Goal: Task Accomplishment & Management: Complete application form

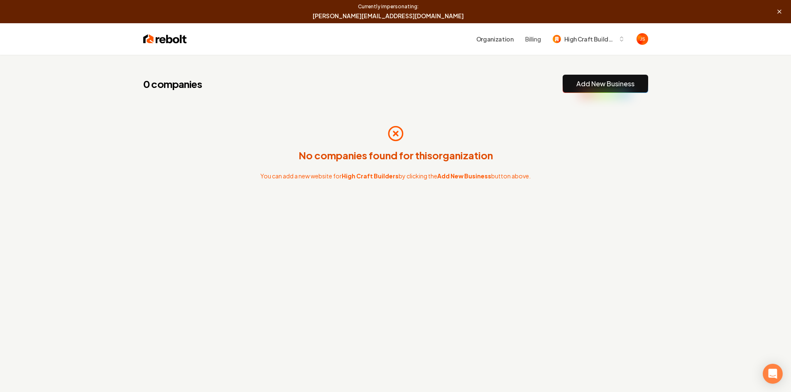
click at [593, 86] on link "Add New Business" at bounding box center [605, 84] width 58 height 10
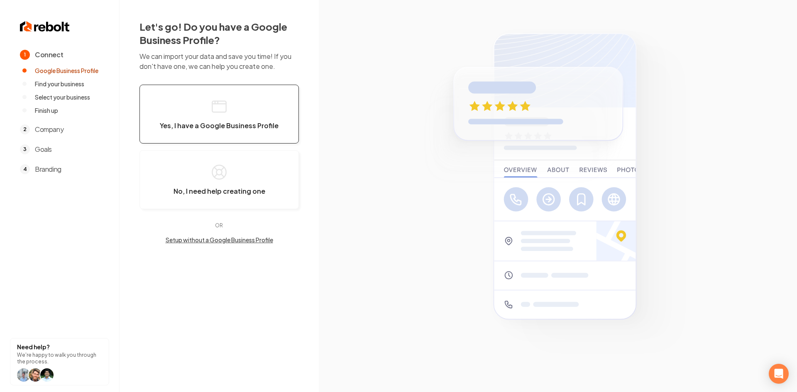
click at [248, 100] on button "Yes, I have a Google Business Profile" at bounding box center [219, 114] width 159 height 59
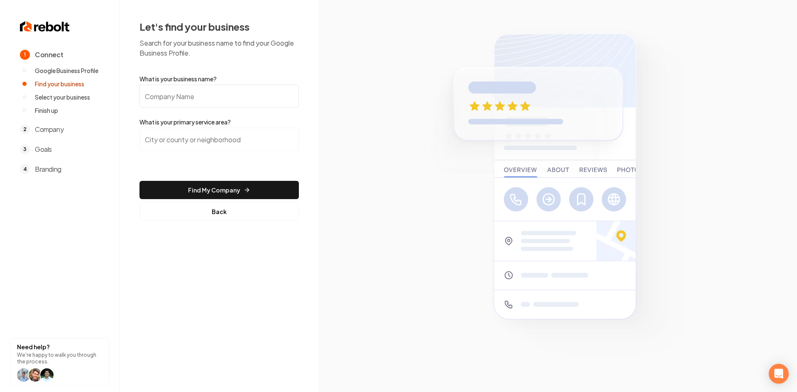
click at [234, 101] on input "What is your business name?" at bounding box center [219, 96] width 159 height 23
paste input "HighCraft Builders Inc"
type input "HighCraft Builders Inc"
click at [201, 140] on input "search" at bounding box center [219, 139] width 159 height 23
paste input "[GEOGRAPHIC_DATA], [US_STATE]"
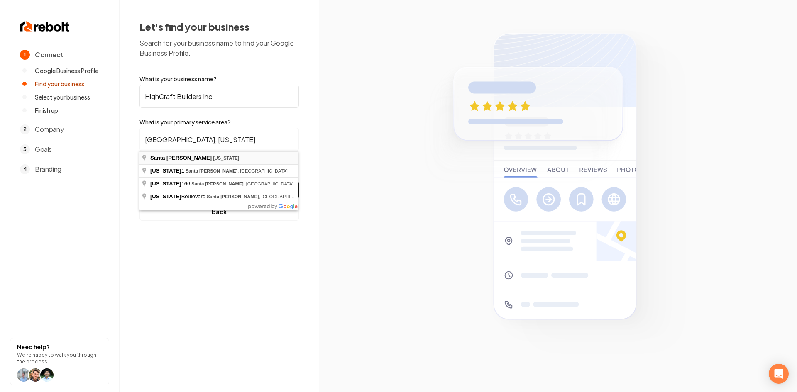
type input "[GEOGRAPHIC_DATA], [US_STATE]"
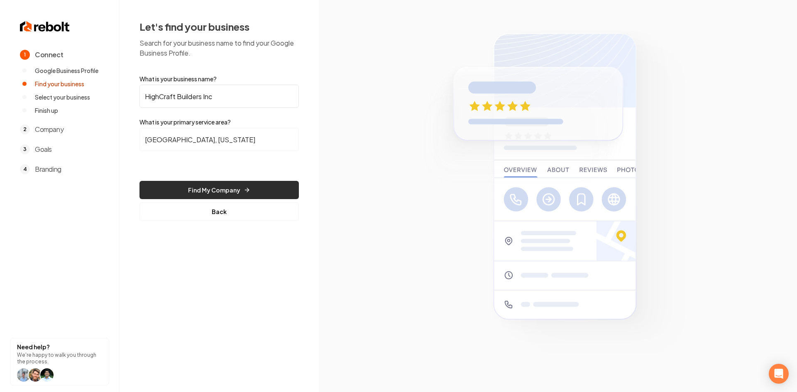
click at [200, 190] on button "Find My Company" at bounding box center [219, 190] width 159 height 18
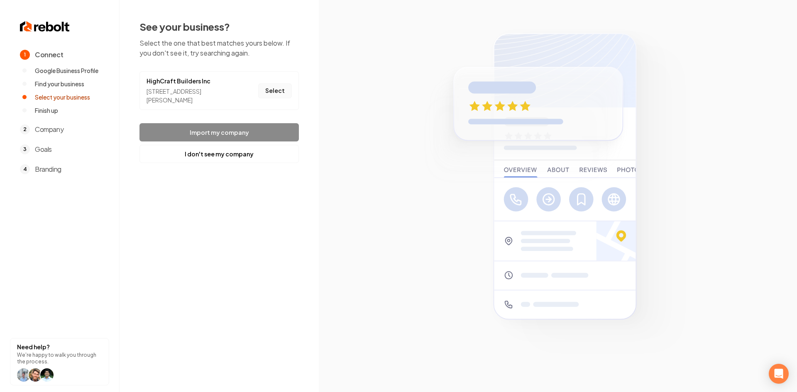
click at [278, 85] on button "Select" at bounding box center [275, 90] width 34 height 15
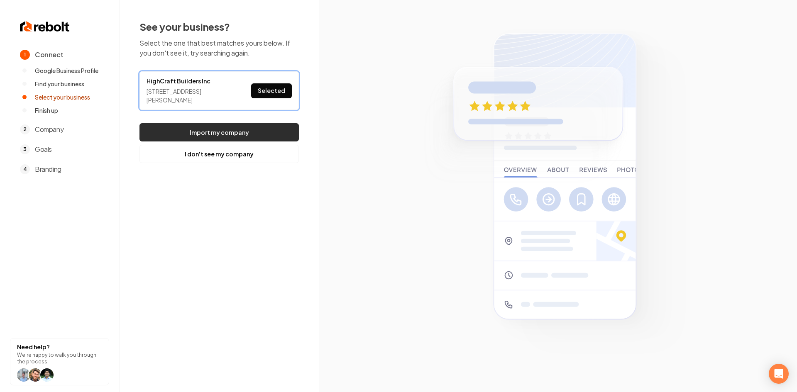
click at [256, 134] on button "Import my company" at bounding box center [219, 132] width 159 height 18
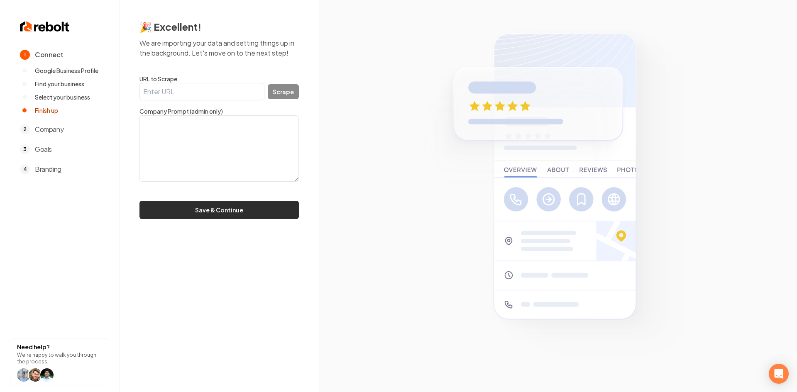
click at [169, 207] on button "Save & Continue" at bounding box center [219, 210] width 159 height 18
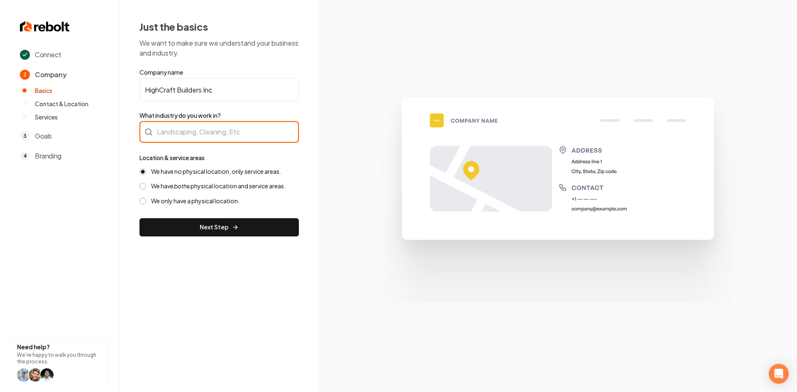
click at [222, 134] on div at bounding box center [219, 132] width 159 height 22
type input "Home Remodeling"
click at [229, 184] on label "We have both a physical location and service areas." at bounding box center [218, 186] width 135 height 8
click at [146, 184] on button "We have both a physical location and service areas." at bounding box center [143, 186] width 7 height 7
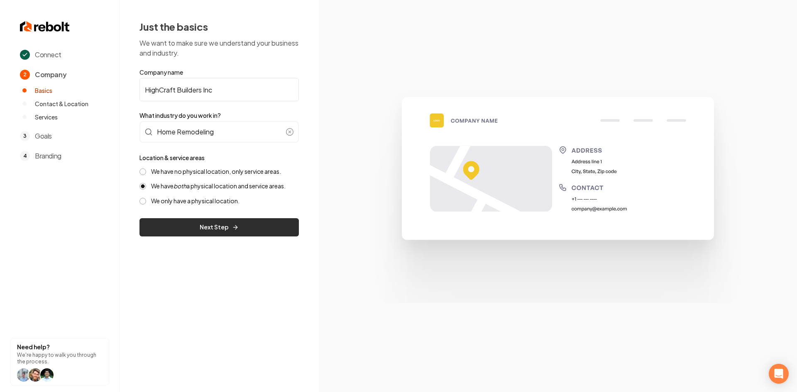
click at [223, 218] on button "Next Step" at bounding box center [219, 227] width 159 height 18
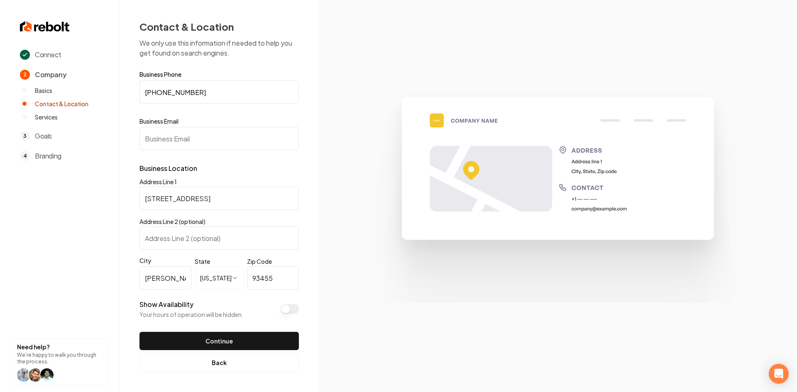
click at [232, 129] on input "Business Email" at bounding box center [219, 138] width 159 height 23
drag, startPoint x: 128, startPoint y: 140, endPoint x: 113, endPoint y: 136, distance: 16.2
click at [113, 136] on div "**********" at bounding box center [398, 196] width 797 height 392
paste input "[EMAIL_ADDRESS][DOMAIN_NAME]"
type input "[EMAIL_ADDRESS][DOMAIN_NAME]"
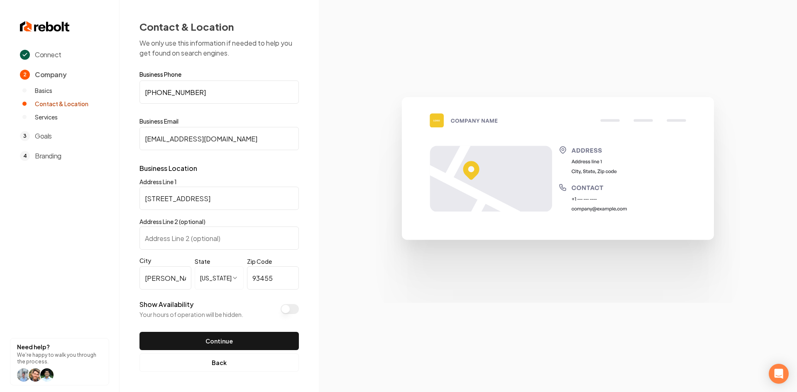
click at [279, 314] on div "Show Availability Your hours of operation will be hidden." at bounding box center [219, 309] width 159 height 19
click at [285, 310] on button "Show Availability" at bounding box center [290, 309] width 18 height 10
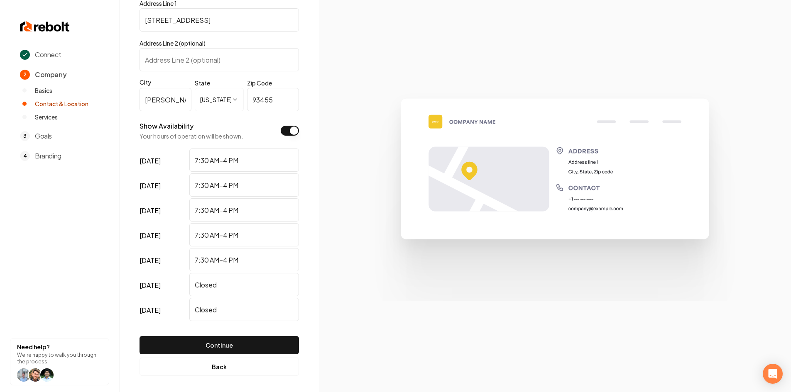
scroll to position [182, 0]
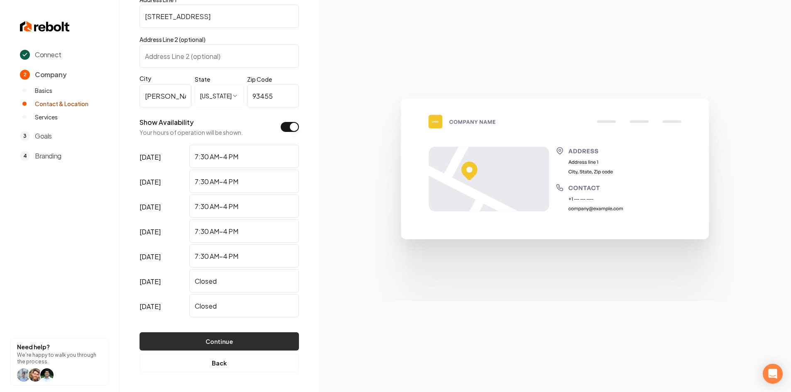
click at [253, 341] on button "Continue" at bounding box center [219, 342] width 159 height 18
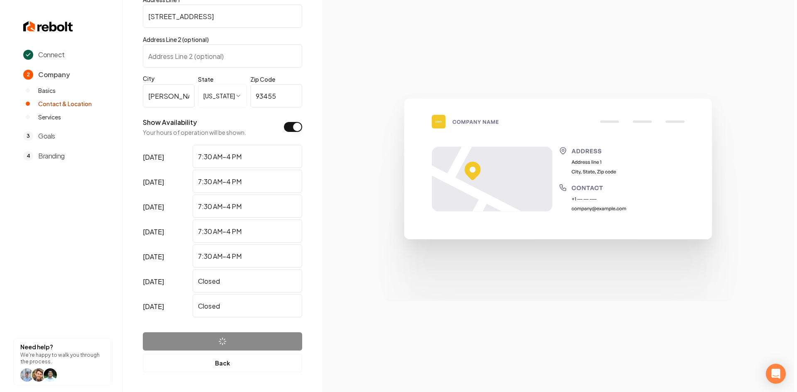
scroll to position [0, 0]
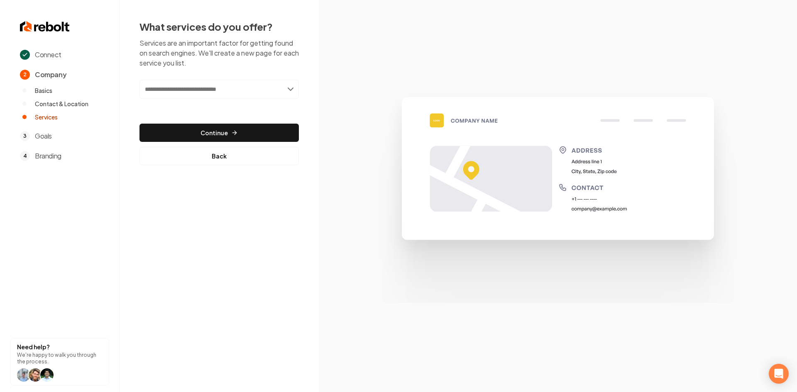
click at [238, 79] on div "What services do you offer? Services are an important factor for getting found …" at bounding box center [219, 92] width 159 height 145
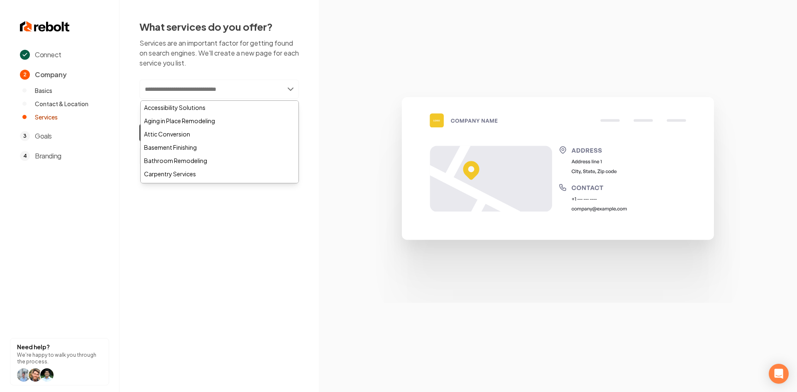
click at [239, 86] on input "text" at bounding box center [219, 89] width 159 height 19
paste input "**********"
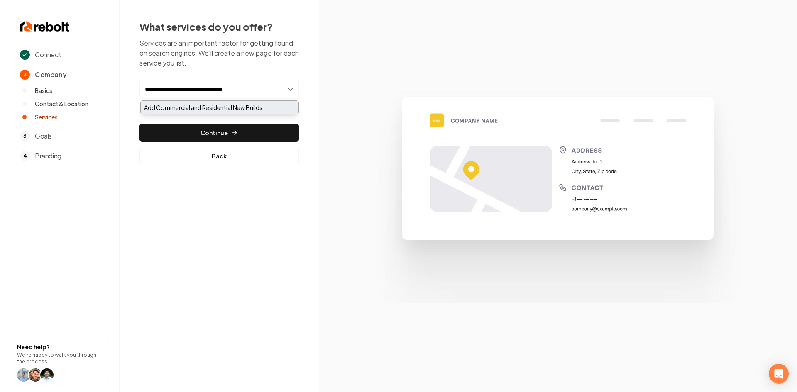
type input "**********"
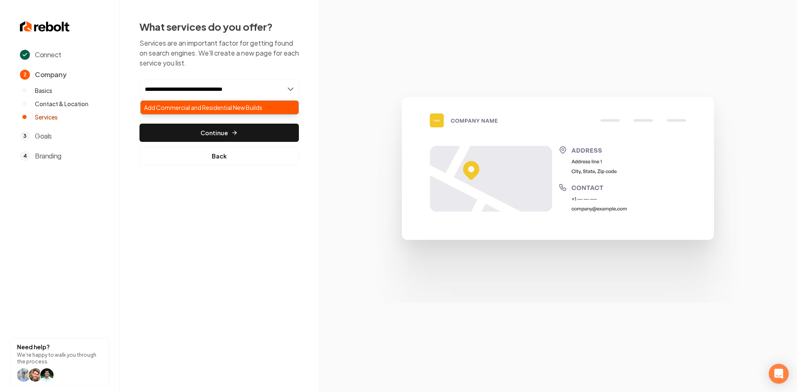
click at [239, 111] on div "Add Commercial and Residential New Builds" at bounding box center [220, 107] width 158 height 13
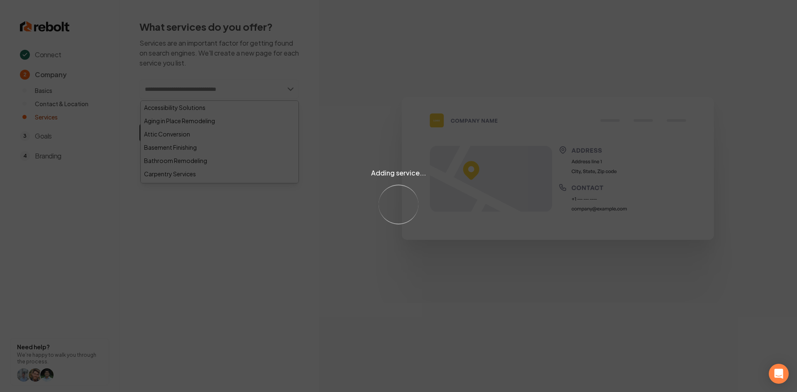
paste input "**********"
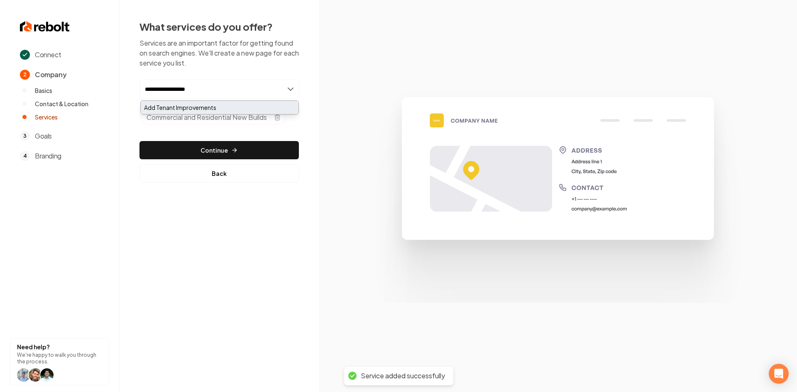
type input "**********"
click at [205, 106] on div "Add Tenant Improvements" at bounding box center [220, 107] width 158 height 13
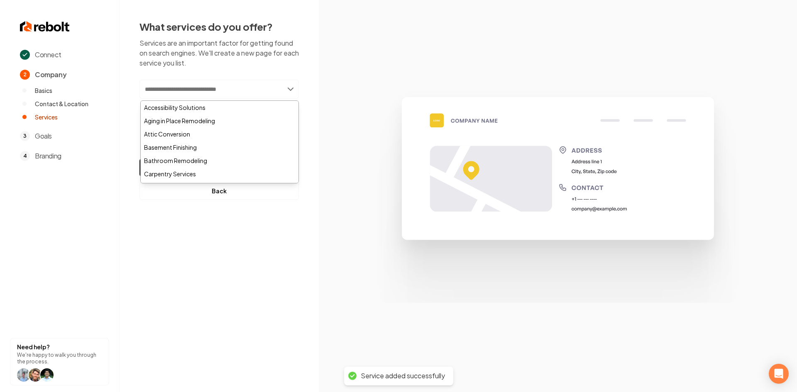
paste input "**********"
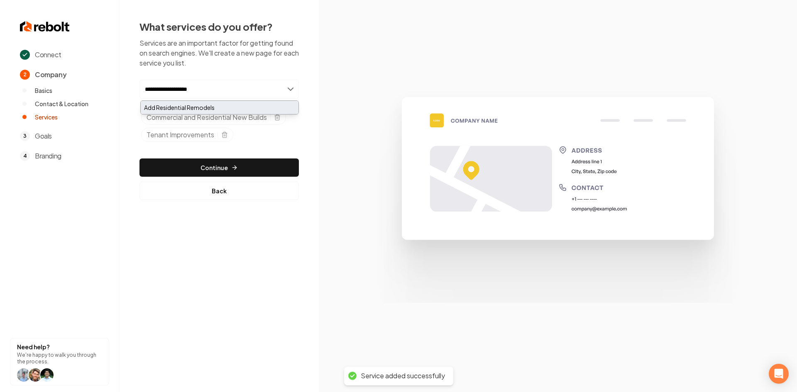
type input "**********"
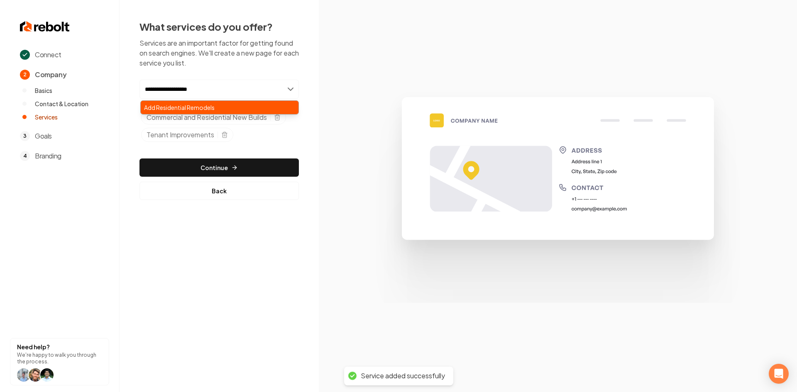
click at [197, 111] on div "Add Residential Remodels" at bounding box center [220, 107] width 158 height 13
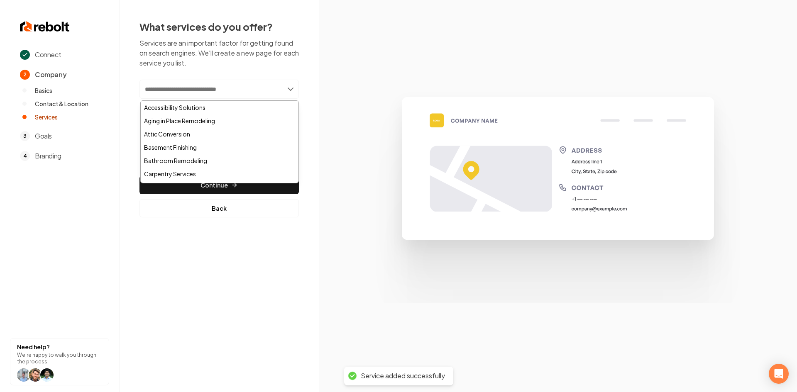
paste input "****"
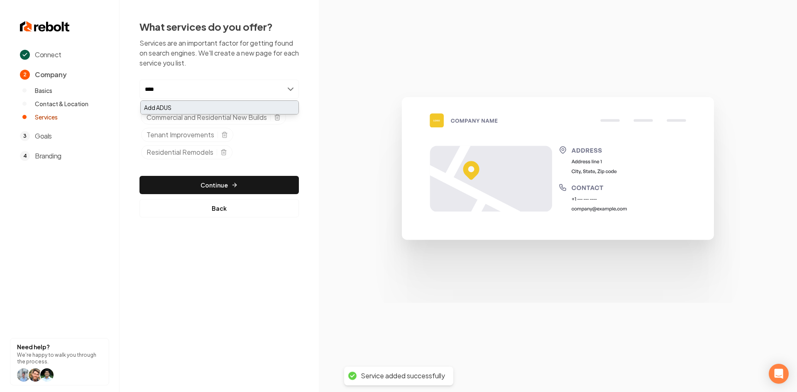
type input "****"
click at [162, 110] on div "Add ADUS" at bounding box center [220, 107] width 158 height 13
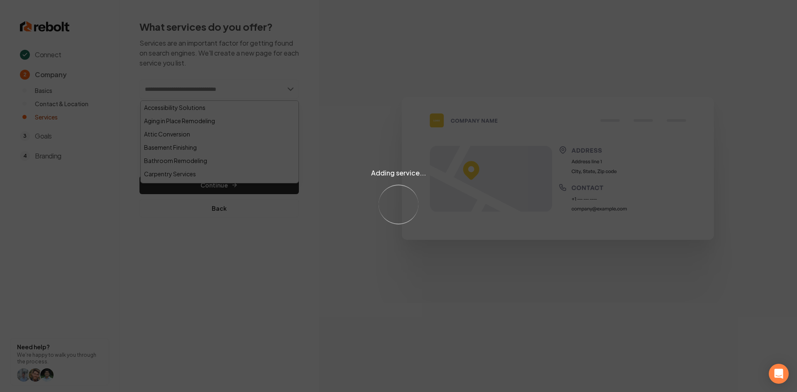
paste input "**********"
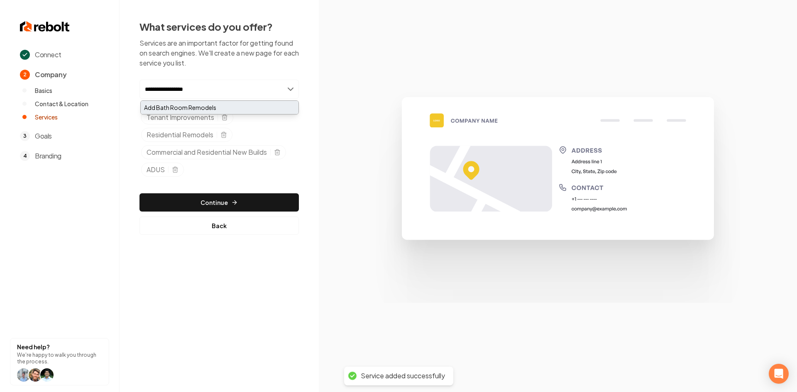
type input "**********"
click at [197, 112] on div "Add Bath Room Remodels" at bounding box center [220, 107] width 158 height 13
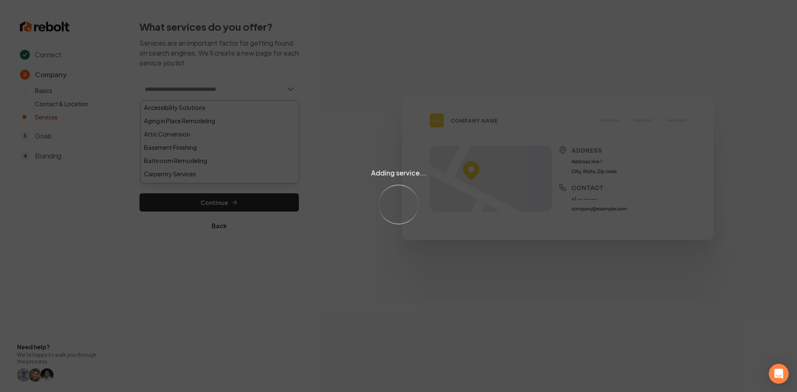
paste input "**********"
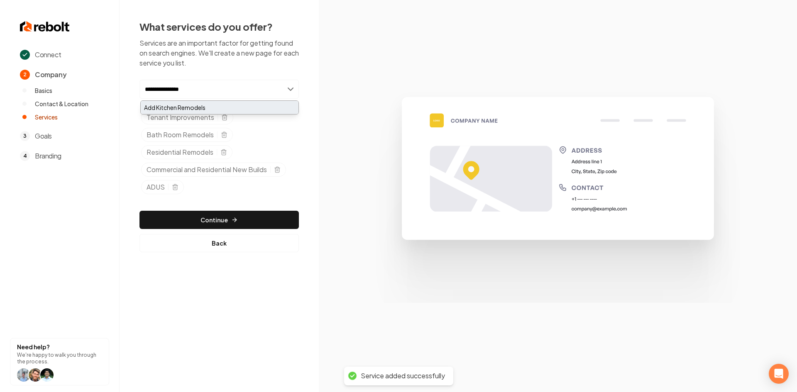
type input "**********"
click at [210, 110] on div "Add Kitchen Remodels" at bounding box center [220, 107] width 158 height 13
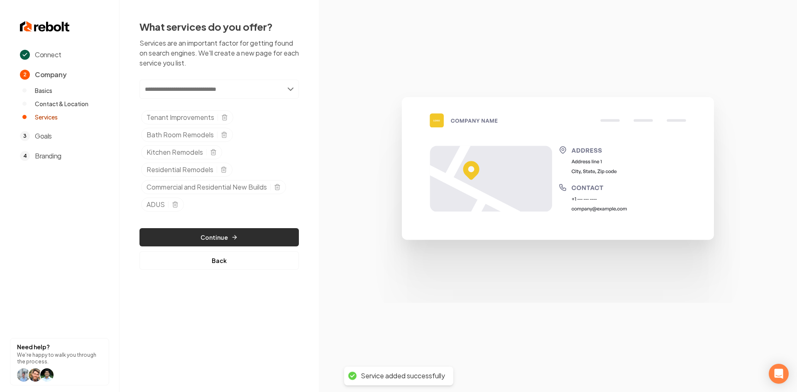
click at [184, 230] on div "Add new or select from suggestions Select a service Tenant Improvements Bath Ro…" at bounding box center [219, 175] width 159 height 190
click at [187, 236] on button "Continue" at bounding box center [219, 237] width 159 height 18
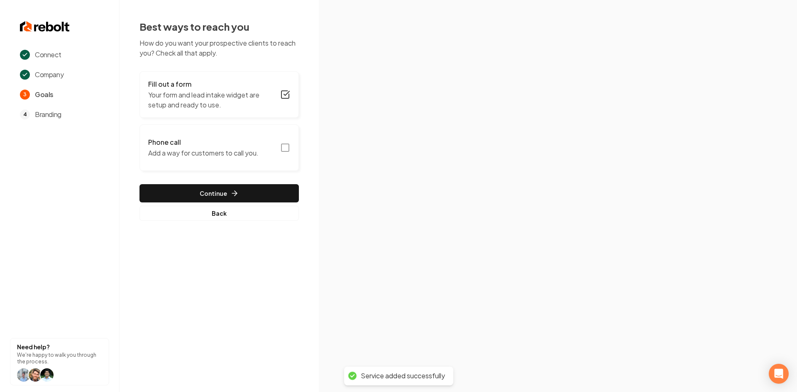
drag, startPoint x: 205, startPoint y: 83, endPoint x: 217, endPoint y: 92, distance: 14.9
click at [205, 83] on h3 "Fill out a form" at bounding box center [211, 84] width 127 height 10
click at [213, 154] on p "Add a way for customers to call you." at bounding box center [203, 153] width 110 height 10
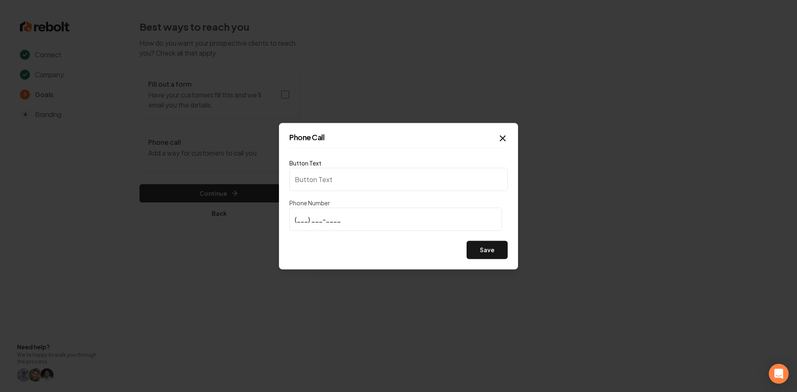
type input "Call us"
type input "[PHONE_NUMBER]"
click at [491, 252] on button "Save" at bounding box center [487, 250] width 41 height 18
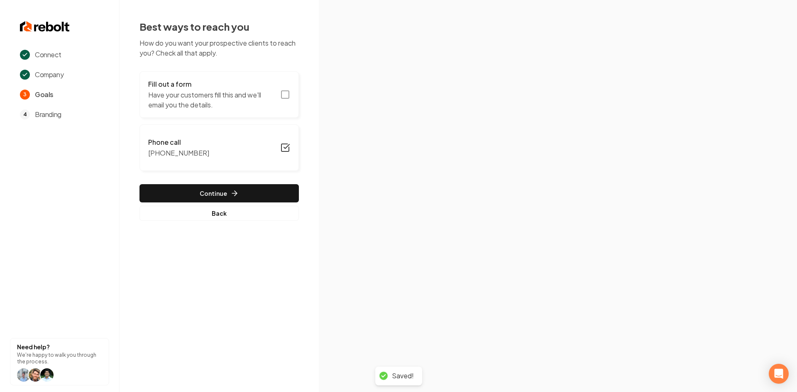
click at [206, 97] on p "Have your customers fill this and we'll email you the details." at bounding box center [211, 100] width 127 height 20
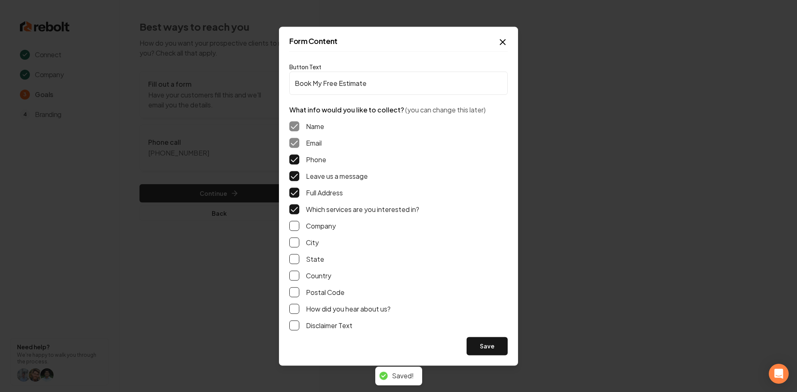
click at [483, 349] on button "Save" at bounding box center [487, 346] width 41 height 18
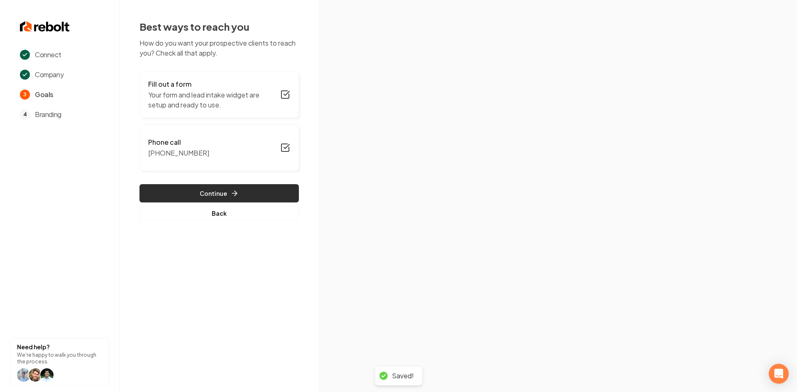
click at [217, 190] on button "Continue" at bounding box center [219, 193] width 159 height 18
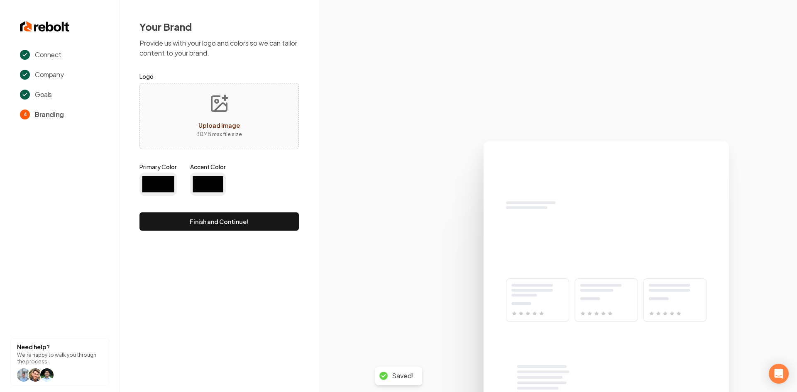
type input "#194d33"
type input "#70be00"
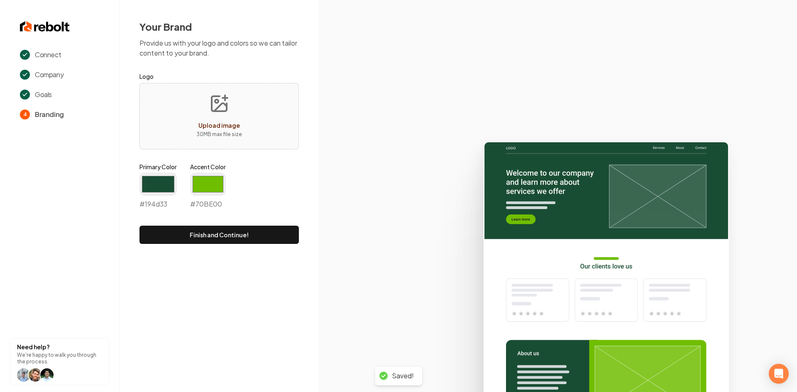
click at [224, 102] on icon "Upload image" at bounding box center [219, 104] width 20 height 20
click at [239, 106] on button "Upload image 30 MB max file size" at bounding box center [219, 116] width 59 height 58
type input "**********"
click at [162, 186] on input "#194d33" at bounding box center [158, 184] width 37 height 23
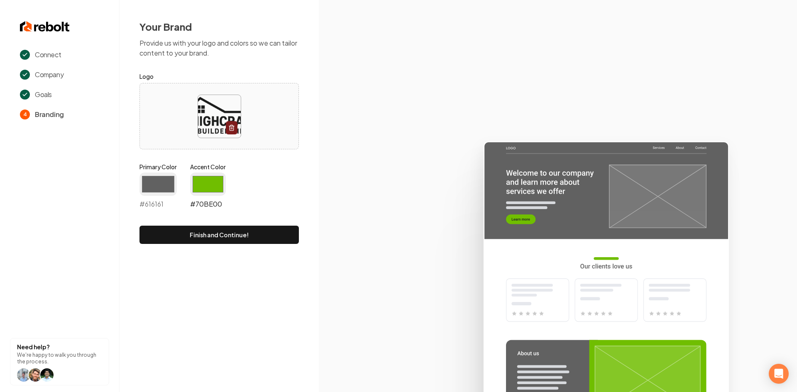
type input "#616161"
click at [203, 186] on input "#70be00" at bounding box center [208, 184] width 36 height 23
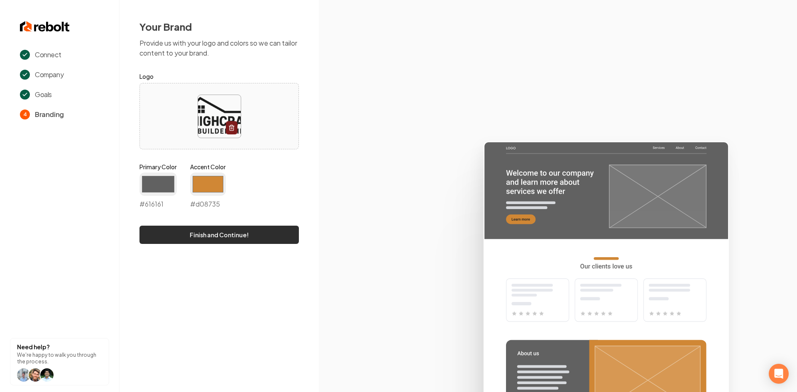
type input "#d08735"
click at [171, 240] on button "Finish and Continue!" at bounding box center [219, 235] width 159 height 18
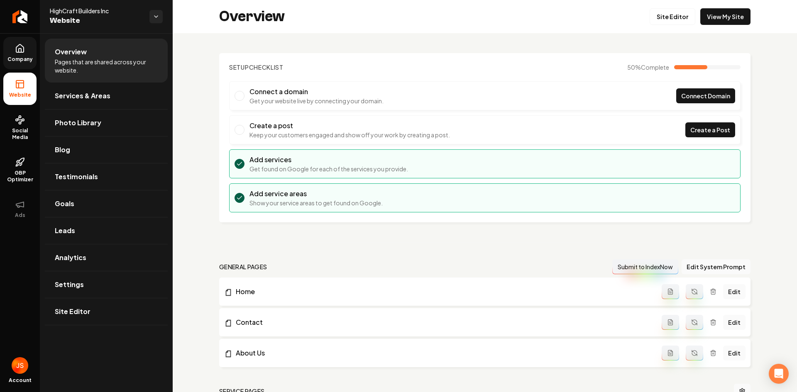
click at [21, 62] on span "Company" at bounding box center [20, 59] width 32 height 7
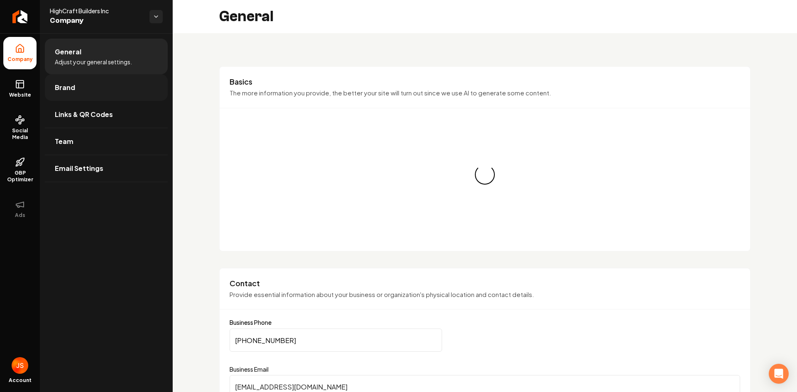
click at [61, 96] on link "Brand" at bounding box center [106, 87] width 123 height 27
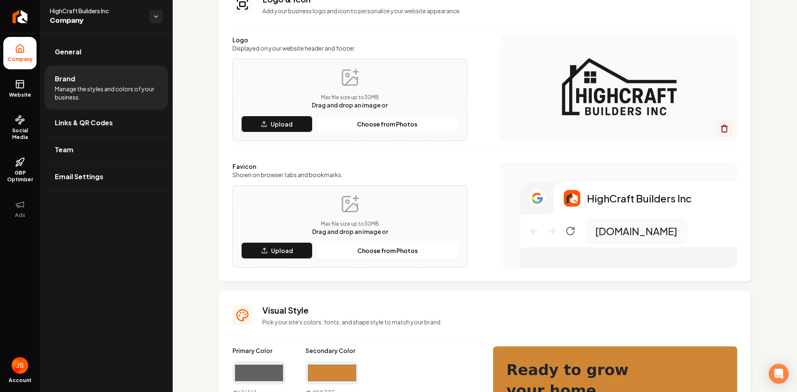
scroll to position [83, 0]
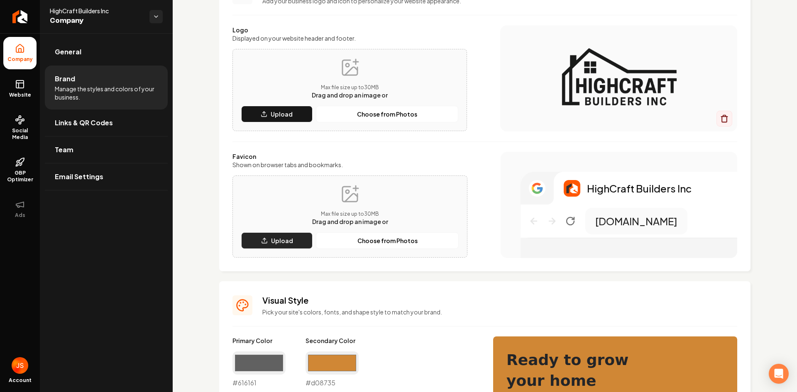
click at [285, 239] on p "Upload" at bounding box center [282, 241] width 22 height 8
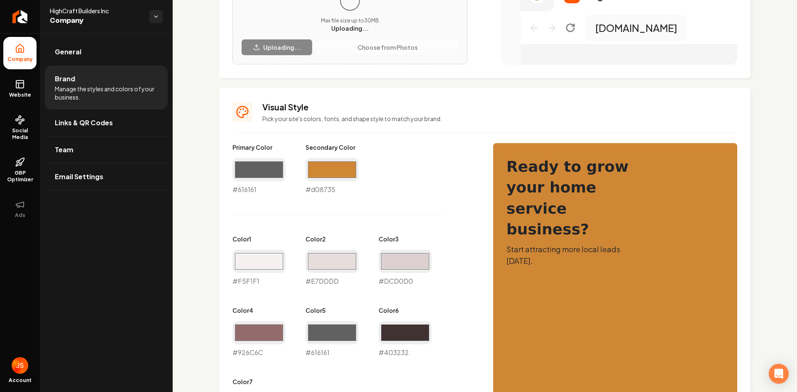
scroll to position [332, 0]
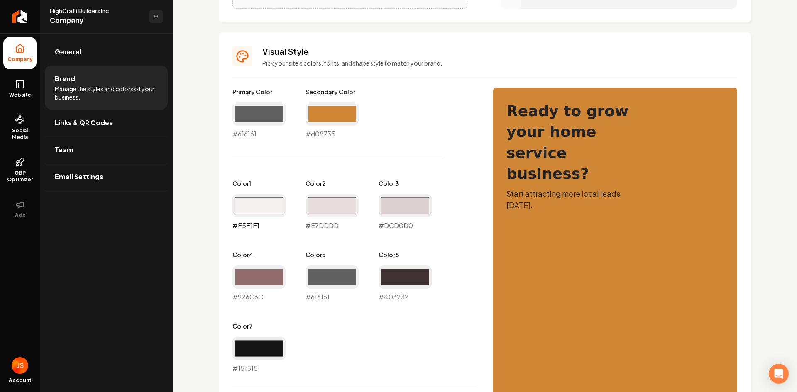
click at [260, 207] on input "#f5f1f1" at bounding box center [259, 205] width 53 height 23
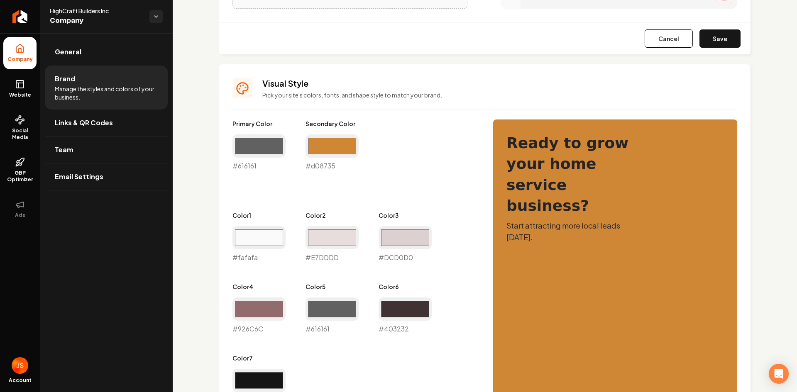
type input "#fafafa"
click at [338, 209] on div "Primary Color #616161 #616161 Secondary Color #d08735 #d08735 Color 1 #fafafa #…" at bounding box center [355, 263] width 244 height 286
click at [338, 235] on input "#e7dddd" at bounding box center [332, 237] width 53 height 23
type input "#e8e8e8"
click at [393, 242] on input "#dcd0d0" at bounding box center [405, 237] width 53 height 23
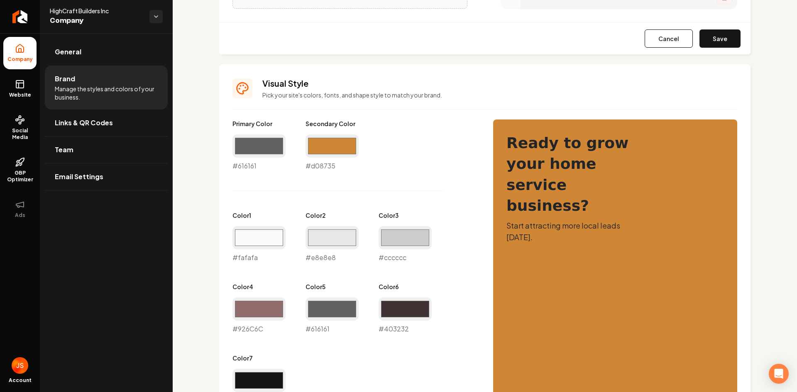
type input "#cccccc"
click at [329, 268] on div "Primary Color #616161 #616161 Secondary Color #d08735 #d08735 Color 1 #fafafa #…" at bounding box center [355, 263] width 244 height 286
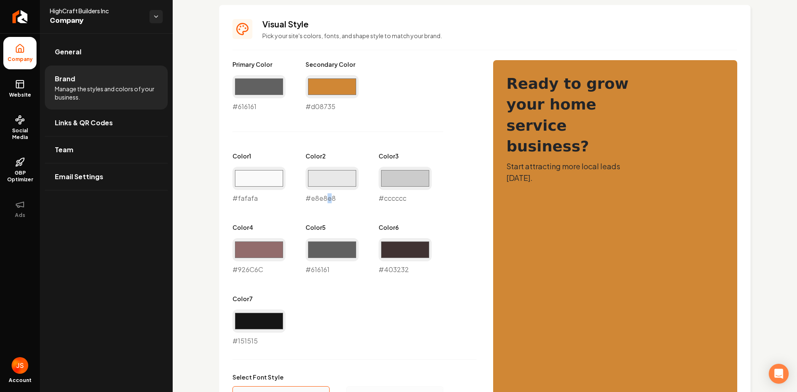
scroll to position [415, 0]
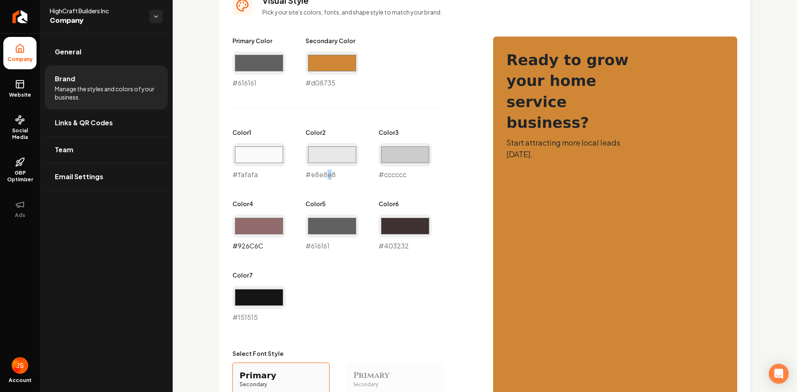
click at [253, 230] on input "#926c6c" at bounding box center [259, 226] width 53 height 23
type input "#b3a28f"
click at [316, 225] on input "#616161" at bounding box center [332, 226] width 53 height 23
click at [414, 227] on input "#403232" at bounding box center [405, 226] width 53 height 23
click at [377, 309] on div "Primary Color #616161 #616161 Secondary Color #d08735 #d08735 Color 1 #fafafa #…" at bounding box center [355, 180] width 244 height 286
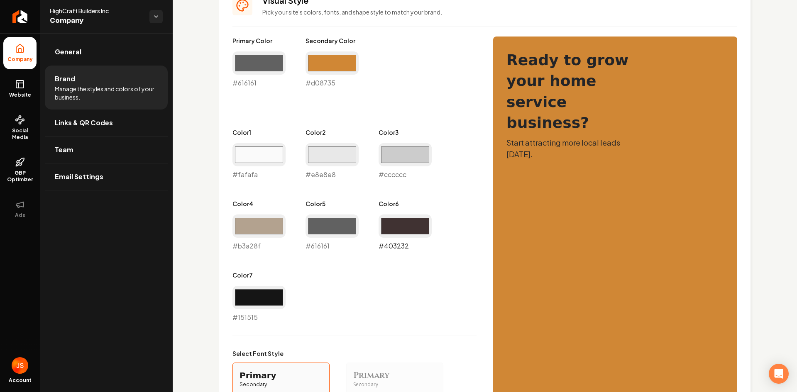
click at [394, 222] on input "#403232" at bounding box center [405, 226] width 53 height 23
type input "#473e33"
click at [344, 282] on div "Primary Color #616161 #616161 Secondary Color #d08735 #d08735 Color 1 #fafafa #…" at bounding box center [355, 180] width 244 height 286
click at [312, 64] on input "#d08735" at bounding box center [332, 62] width 53 height 23
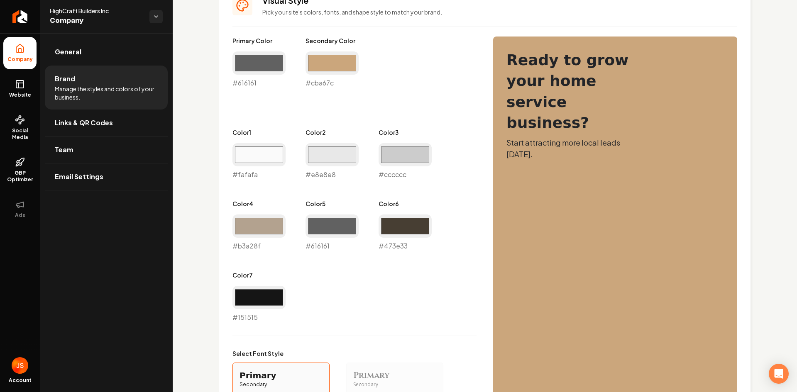
type input "#cba67c"
click at [282, 102] on div "Primary Color #616161 #616161 Secondary Color #cba67c #cba67c Color 1 #fafafa #…" at bounding box center [355, 180] width 244 height 286
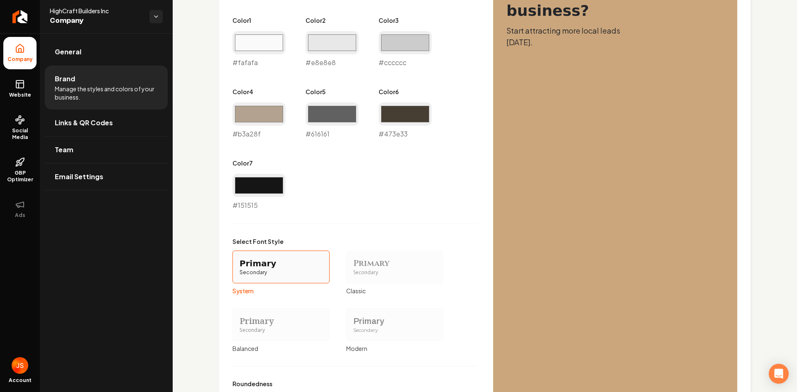
scroll to position [632, 0]
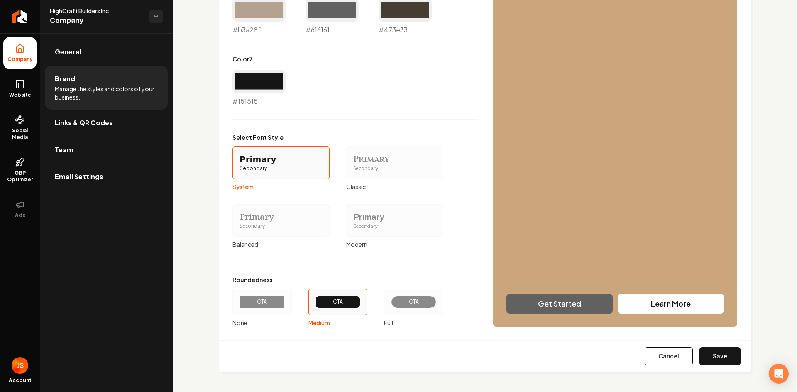
click at [371, 230] on div "Secondary" at bounding box center [394, 226] width 83 height 7
click at [353, 224] on button "Primary Secondary Modern" at bounding box center [349, 220] width 7 height 7
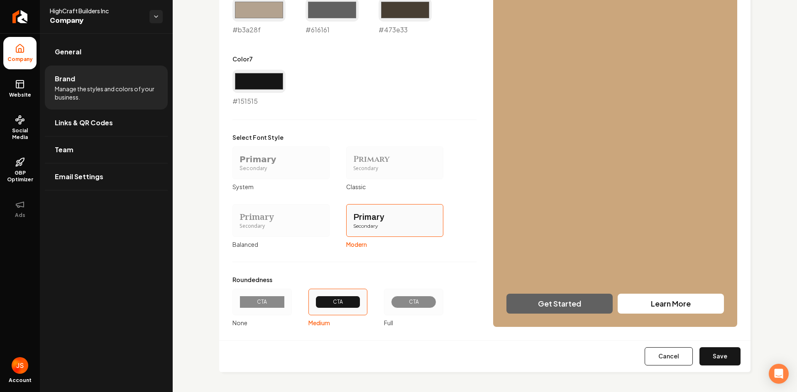
click at [268, 295] on div "CTA" at bounding box center [262, 302] width 59 height 27
click at [239, 299] on button "CTA None" at bounding box center [235, 302] width 7 height 7
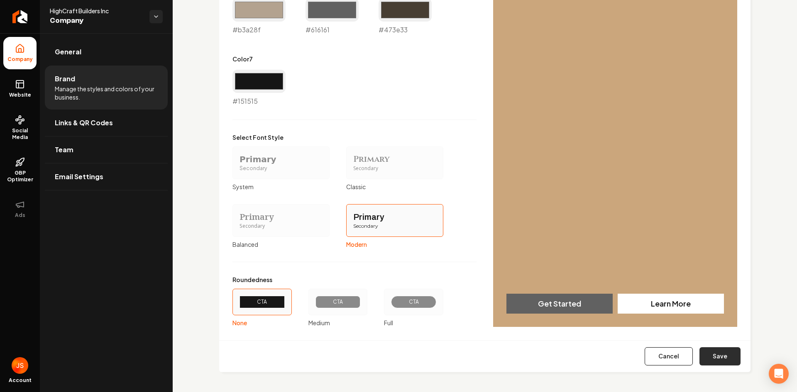
click at [716, 349] on button "Save" at bounding box center [720, 357] width 41 height 18
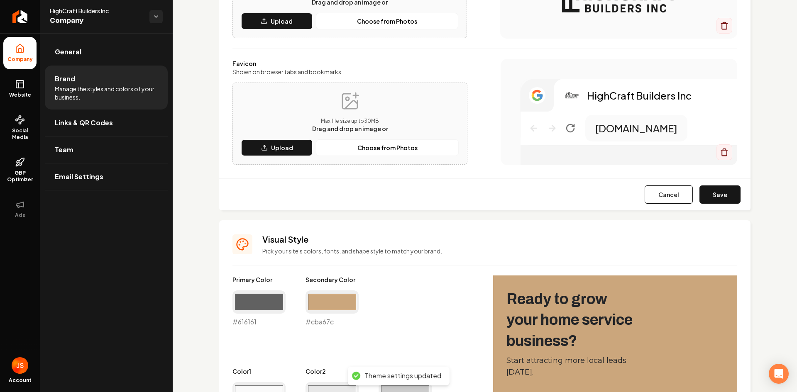
scroll to position [175, 0]
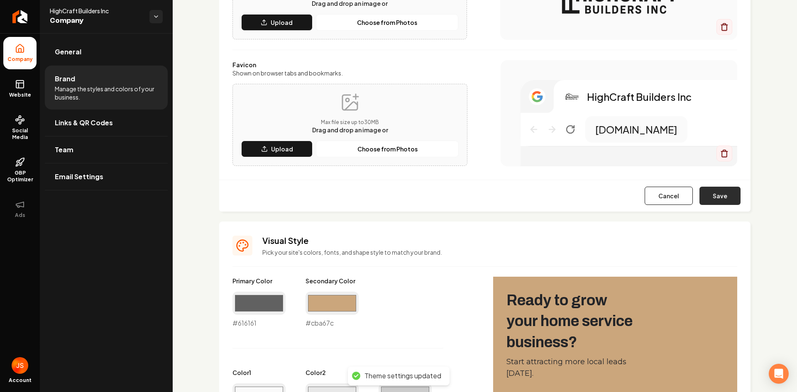
click at [715, 192] on button "Save" at bounding box center [720, 196] width 41 height 18
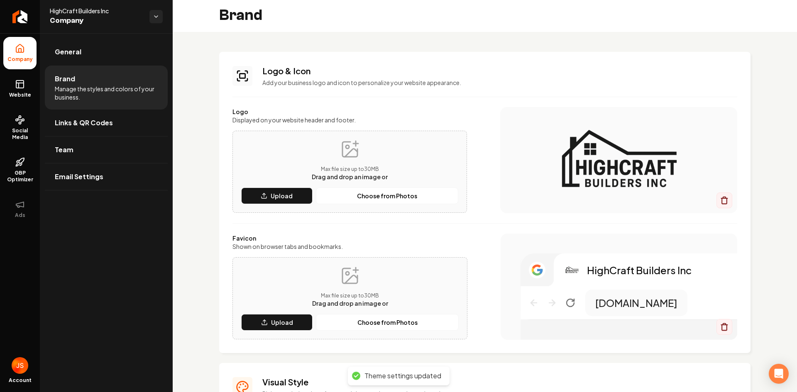
scroll to position [0, 0]
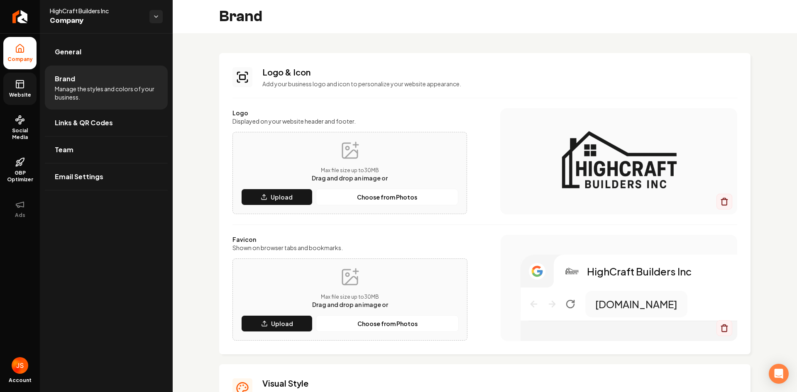
click at [22, 92] on span "Website" at bounding box center [20, 95] width 29 height 7
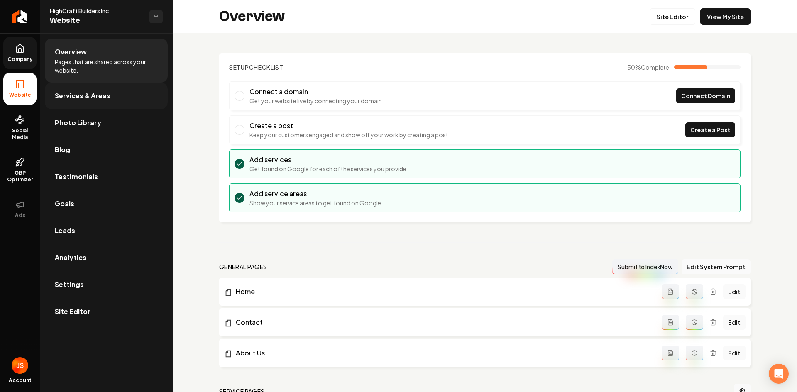
click at [96, 101] on link "Services & Areas" at bounding box center [106, 96] width 123 height 27
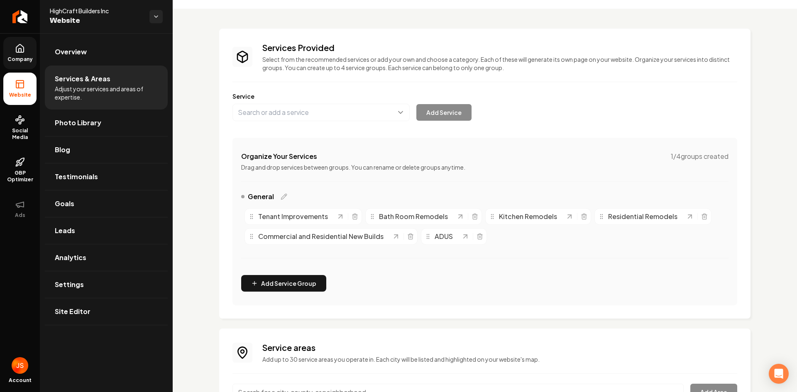
scroll to position [106, 0]
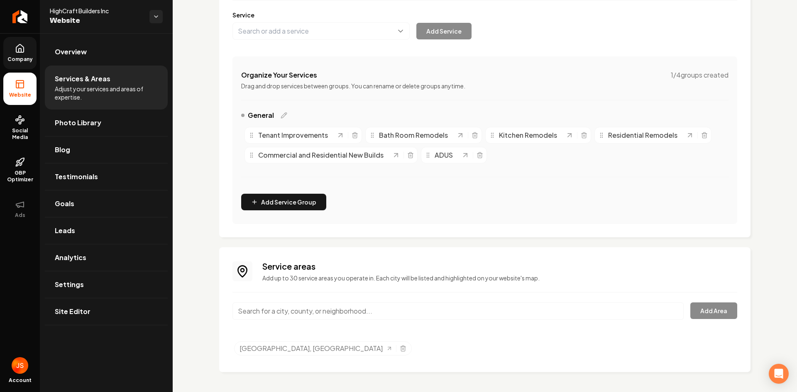
click at [287, 307] on input "Main content area" at bounding box center [458, 311] width 451 height 17
paste input "[GEOGRAPHIC_DATA]"
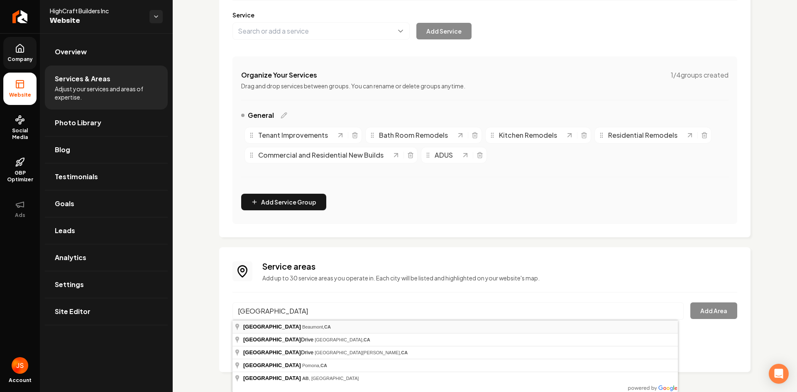
type input "[GEOGRAPHIC_DATA], [GEOGRAPHIC_DATA], [GEOGRAPHIC_DATA]"
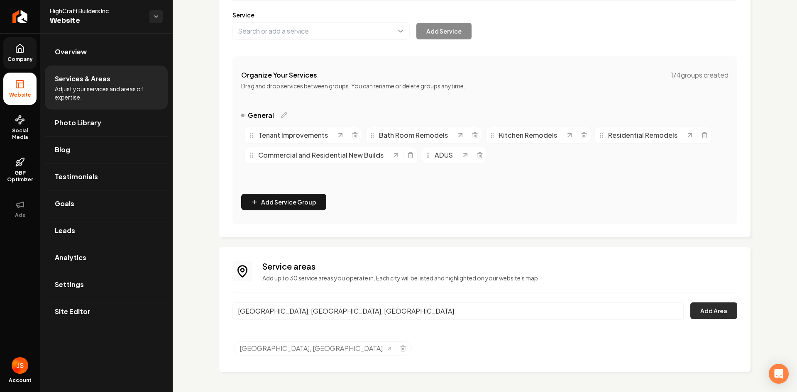
click at [720, 313] on button "Add Area" at bounding box center [714, 311] width 47 height 17
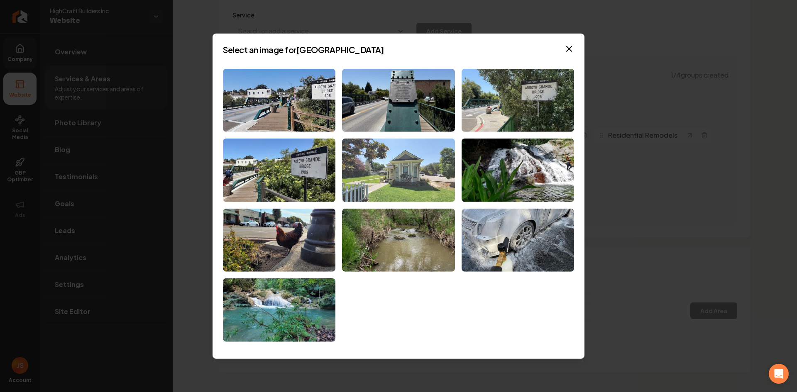
click at [404, 201] on img at bounding box center [398, 171] width 113 height 64
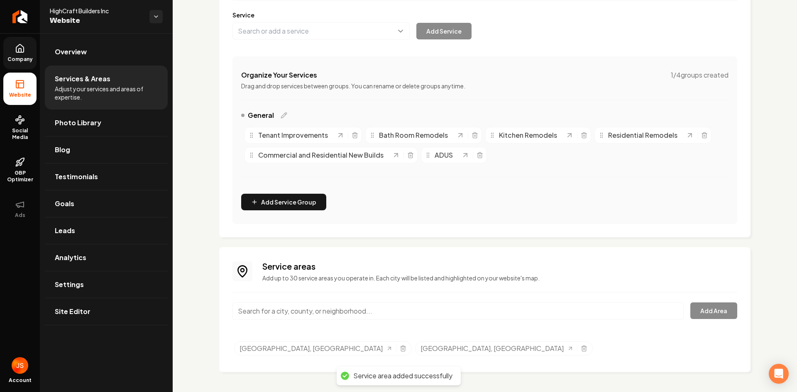
click at [343, 315] on input "Main content area" at bounding box center [458, 311] width 451 height 17
paste input "Oceania"
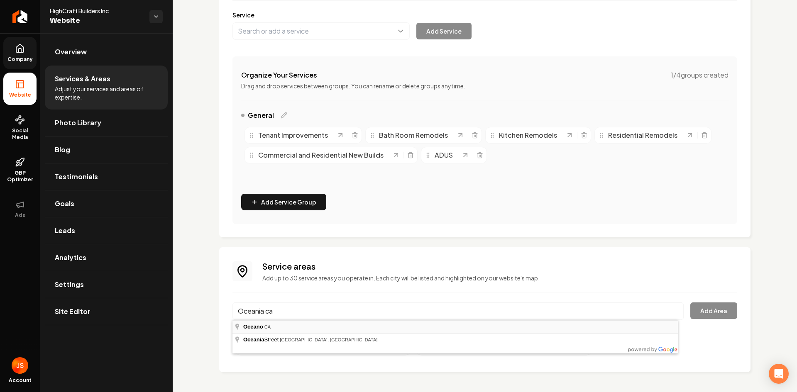
type input "Oceano, [GEOGRAPHIC_DATA]"
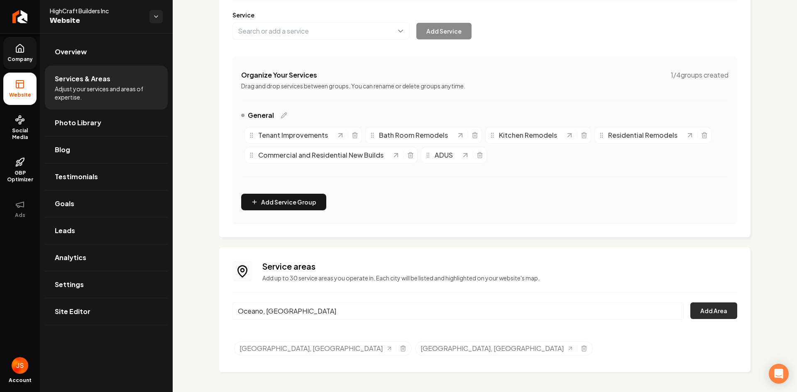
click at [691, 311] on button "Add Area" at bounding box center [714, 311] width 47 height 17
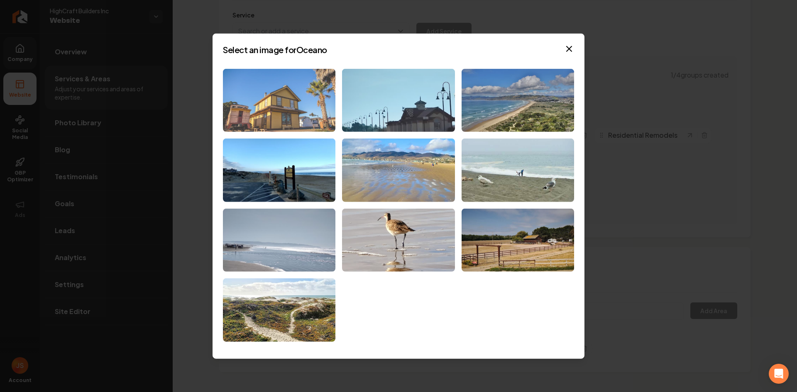
click at [277, 119] on img at bounding box center [279, 101] width 113 height 64
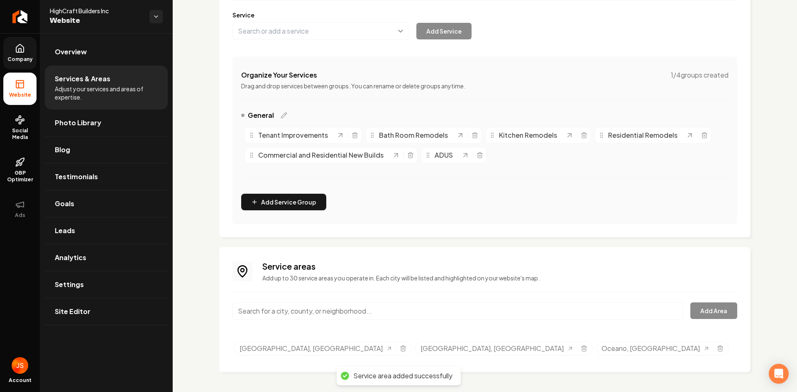
paste input "[GEOGRAPHIC_DATA]"
click at [309, 307] on input "[GEOGRAPHIC_DATA]" at bounding box center [458, 311] width 451 height 17
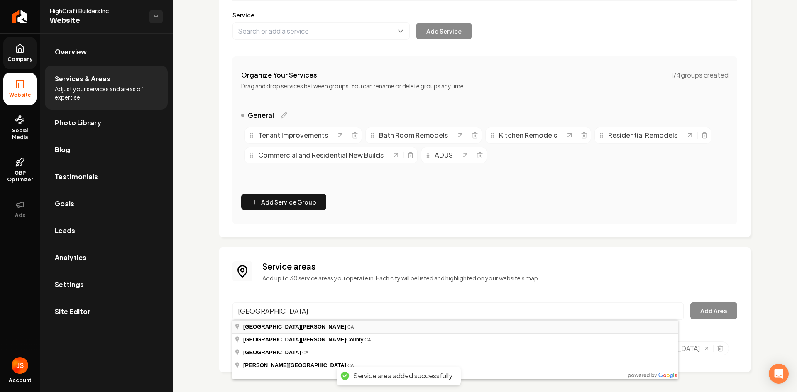
type input "[GEOGRAPHIC_DATA], [GEOGRAPHIC_DATA]"
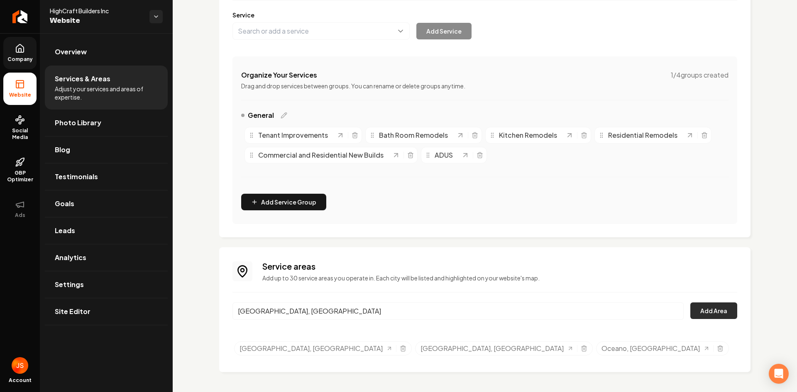
click at [691, 306] on button "Add Area" at bounding box center [714, 311] width 47 height 17
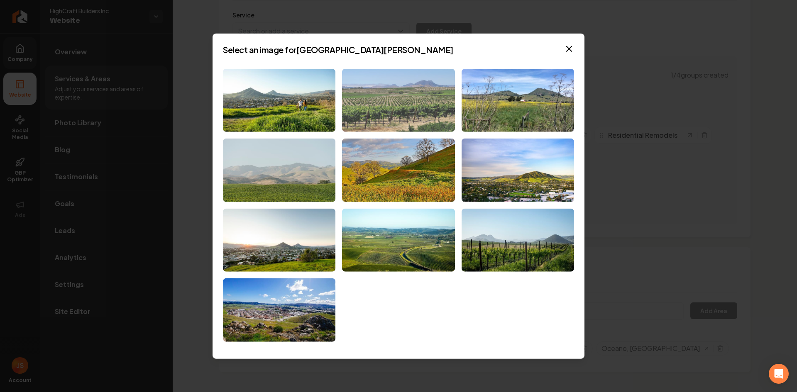
click at [358, 107] on img at bounding box center [398, 101] width 113 height 64
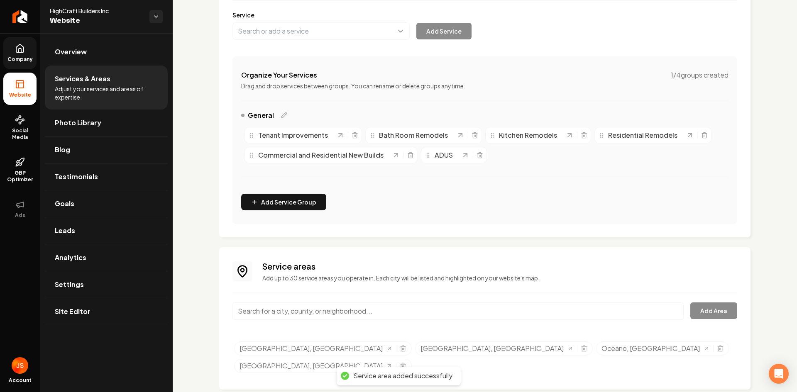
click at [296, 311] on input "Main content area" at bounding box center [458, 311] width 451 height 17
paste input "[PERSON_NAME][GEOGRAPHIC_DATA]"
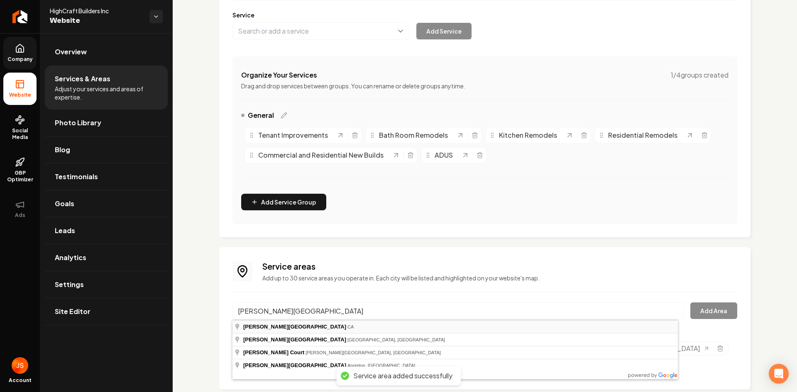
type input "[GEOGRAPHIC_DATA], [GEOGRAPHIC_DATA]"
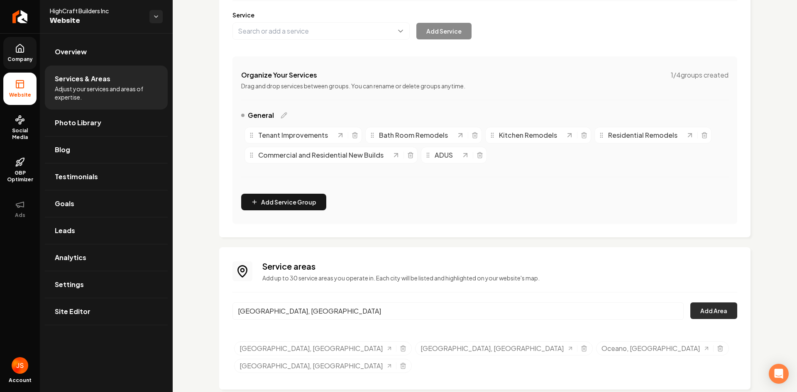
click at [693, 314] on button "Add Area" at bounding box center [714, 311] width 47 height 17
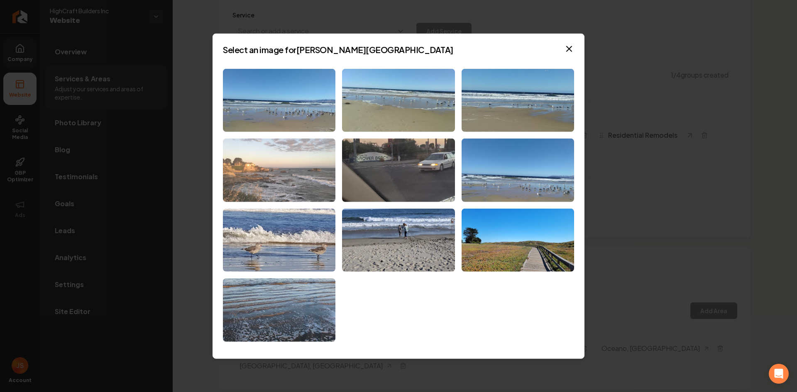
click at [282, 191] on img at bounding box center [279, 171] width 113 height 64
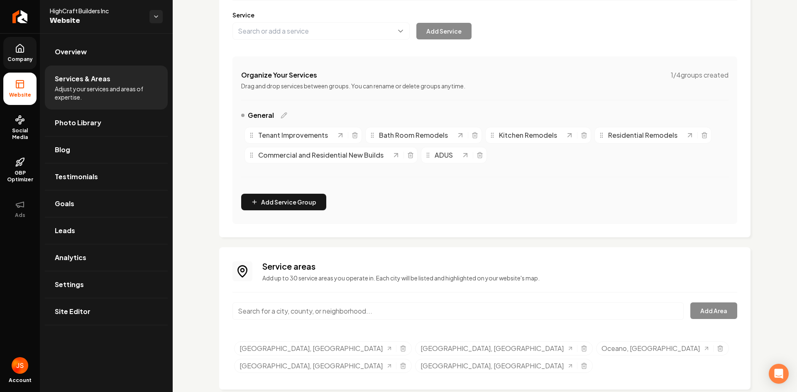
click at [304, 313] on input "Main content area" at bounding box center [458, 311] width 451 height 17
paste input "[PERSON_NAME]"
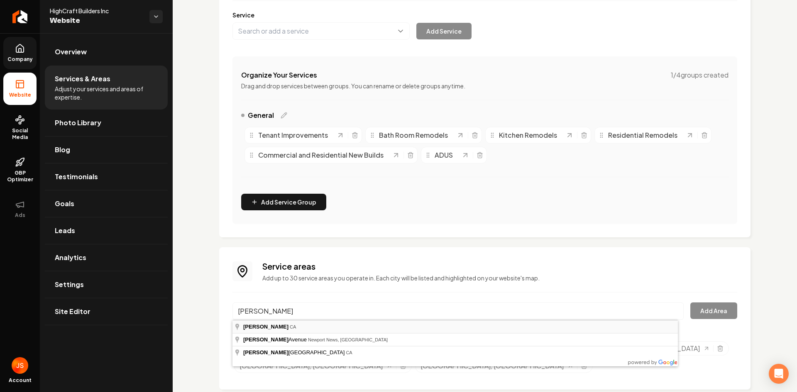
type input "[PERSON_NAME], [GEOGRAPHIC_DATA]"
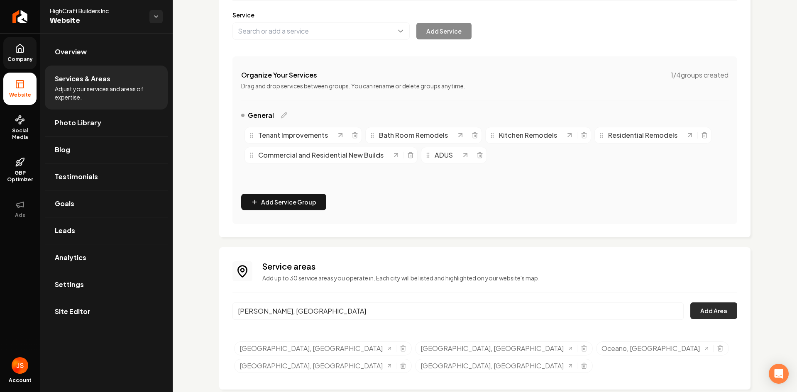
click at [713, 312] on button "Add Area" at bounding box center [714, 311] width 47 height 17
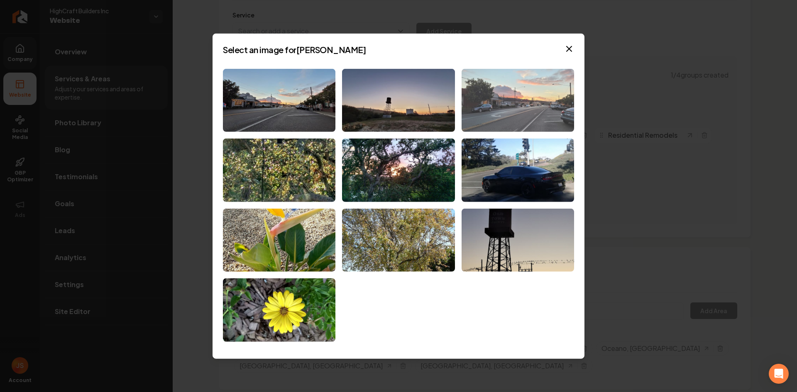
click at [502, 99] on img at bounding box center [518, 101] width 113 height 64
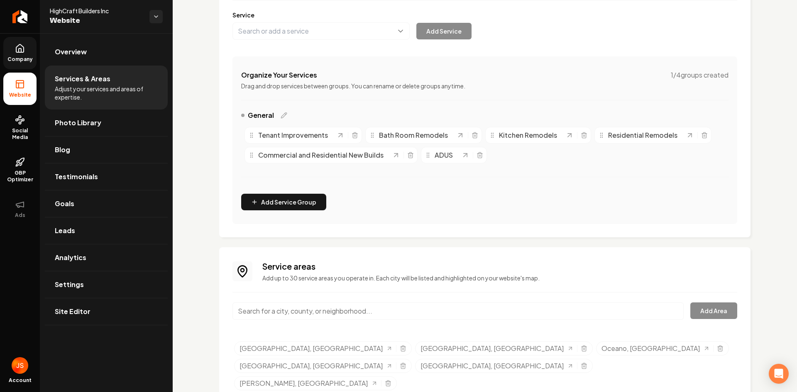
click at [425, 318] on input "Main content area" at bounding box center [458, 311] width 451 height 17
paste input "[GEOGRAPHIC_DATA]"
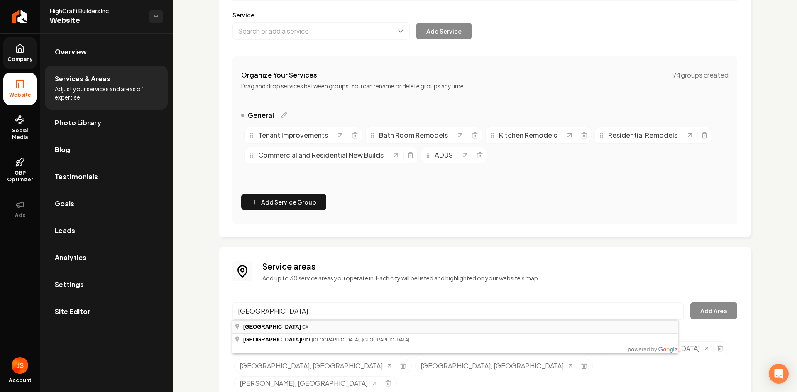
type input "[GEOGRAPHIC_DATA], [GEOGRAPHIC_DATA]"
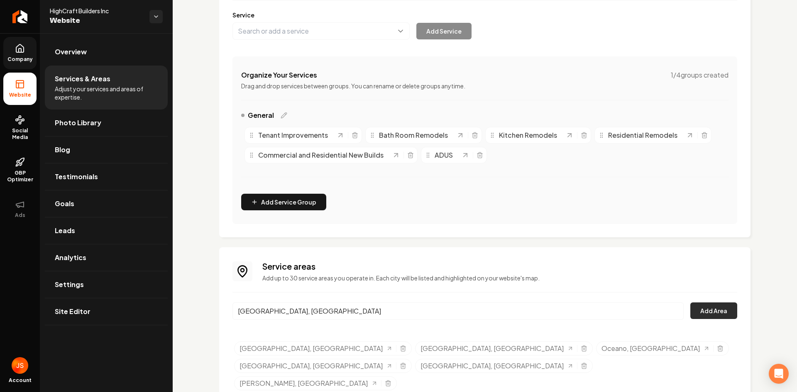
click at [730, 308] on button "Add Area" at bounding box center [714, 311] width 47 height 17
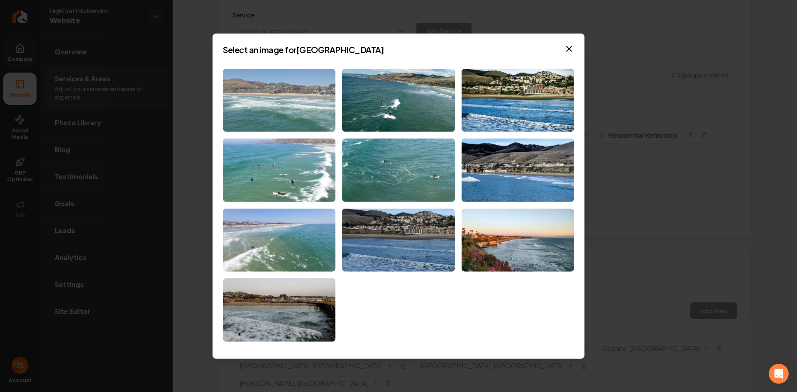
click at [293, 100] on img at bounding box center [279, 101] width 113 height 64
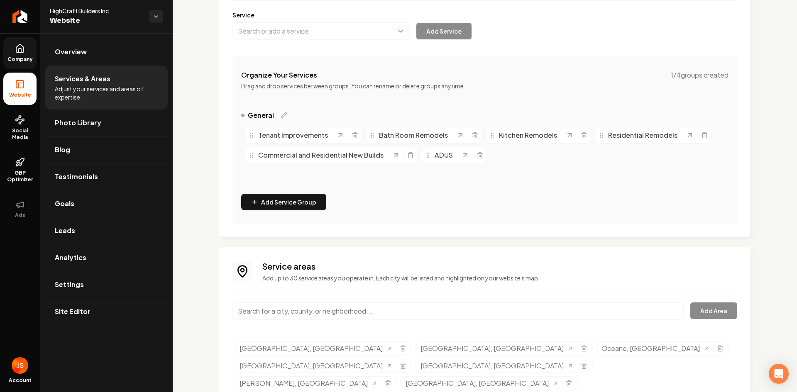
click at [306, 309] on input "Main content area" at bounding box center [458, 311] width 451 height 17
paste input "[PERSON_NAME][GEOGRAPHIC_DATA]"
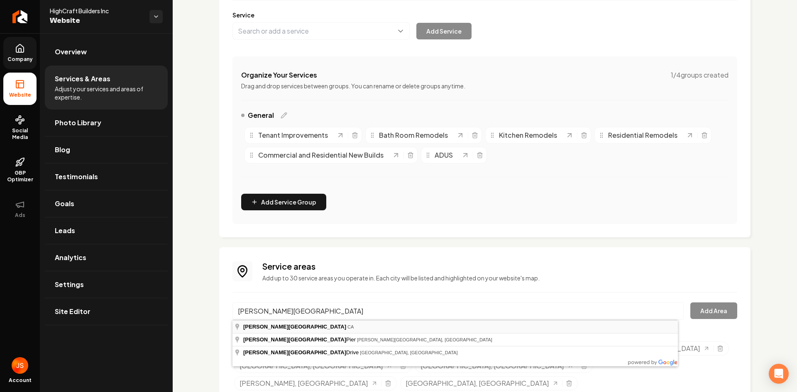
type input "[PERSON_NAME][GEOGRAPHIC_DATA], [GEOGRAPHIC_DATA]"
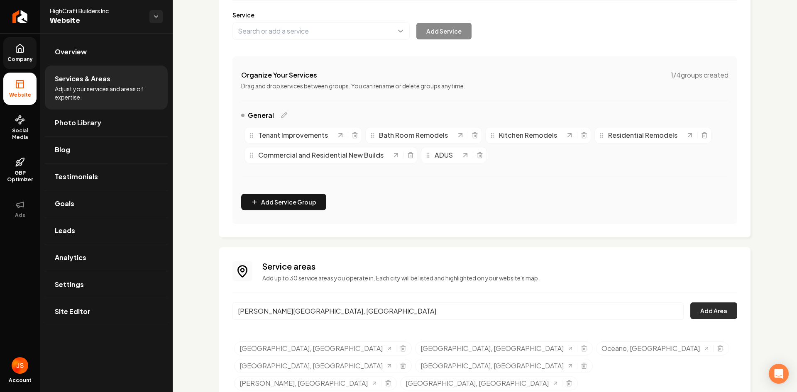
click at [691, 309] on button "Add Area" at bounding box center [714, 311] width 47 height 17
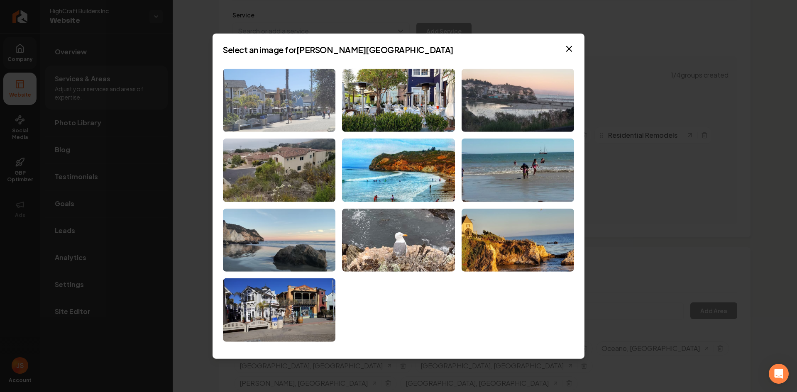
click at [317, 110] on img at bounding box center [279, 101] width 113 height 64
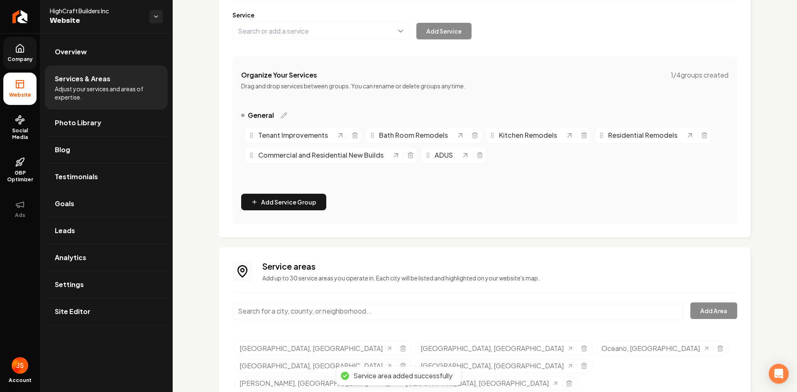
click at [310, 308] on input "Main content area" at bounding box center [458, 311] width 451 height 17
paste input "Galeda"
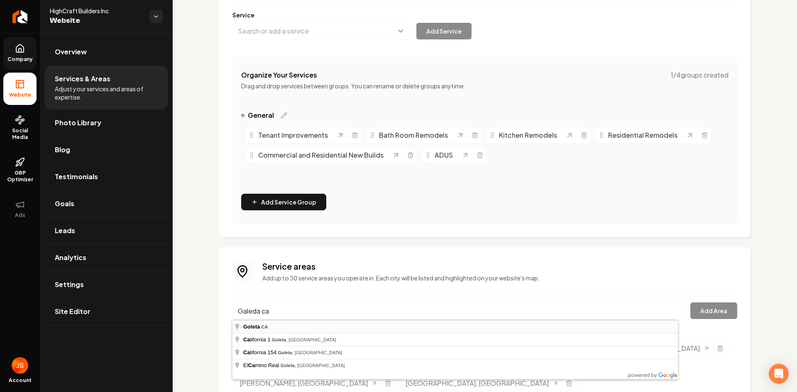
type input "[GEOGRAPHIC_DATA], [GEOGRAPHIC_DATA]"
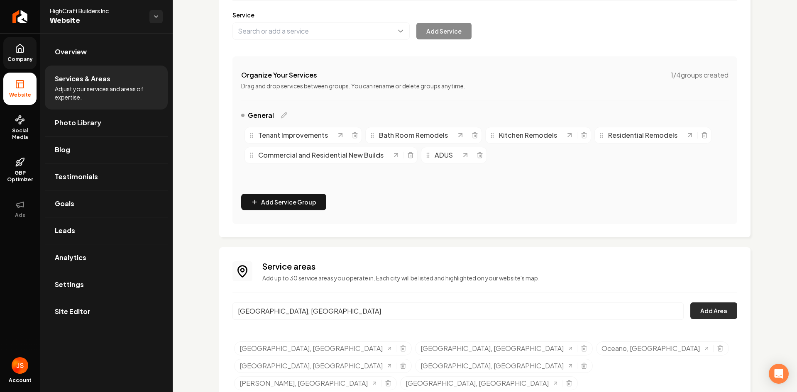
click at [691, 318] on button "Add Area" at bounding box center [714, 311] width 47 height 17
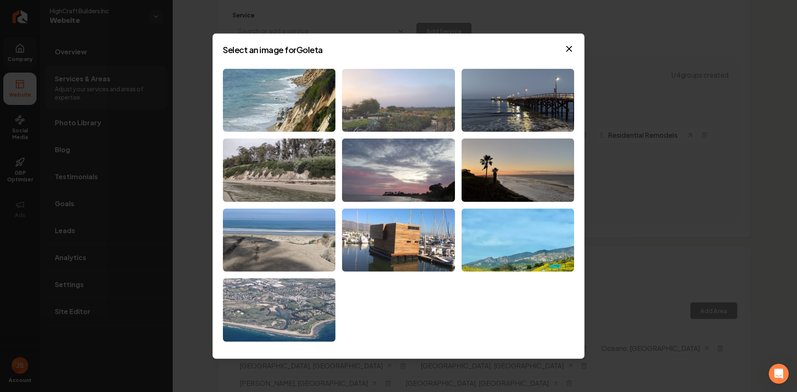
click at [419, 113] on img at bounding box center [398, 101] width 113 height 64
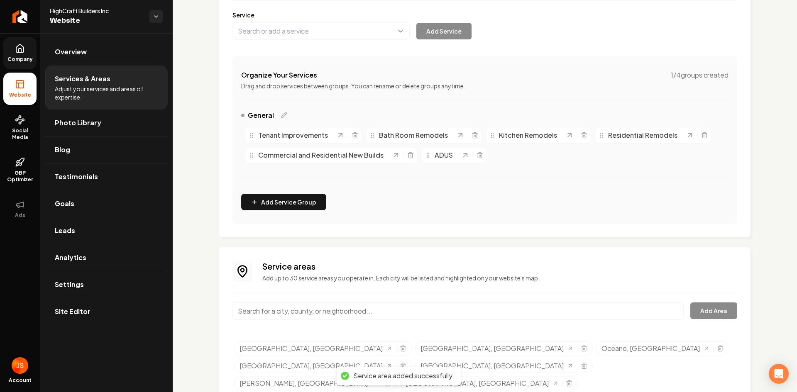
click at [342, 312] on input "Main content area" at bounding box center [458, 311] width 451 height 17
paste input "Buelton"
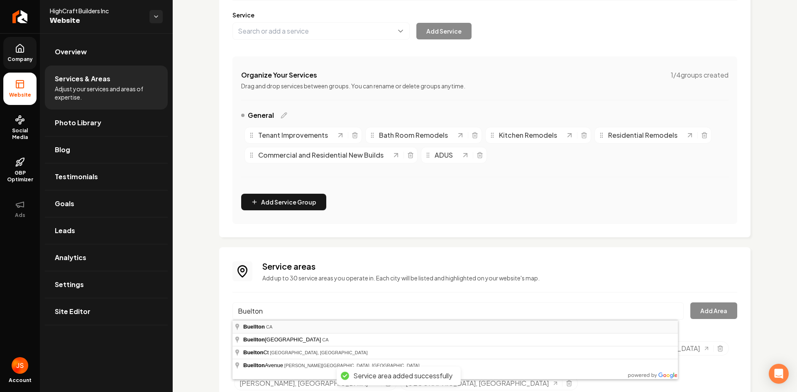
type input "Buellton, [GEOGRAPHIC_DATA]"
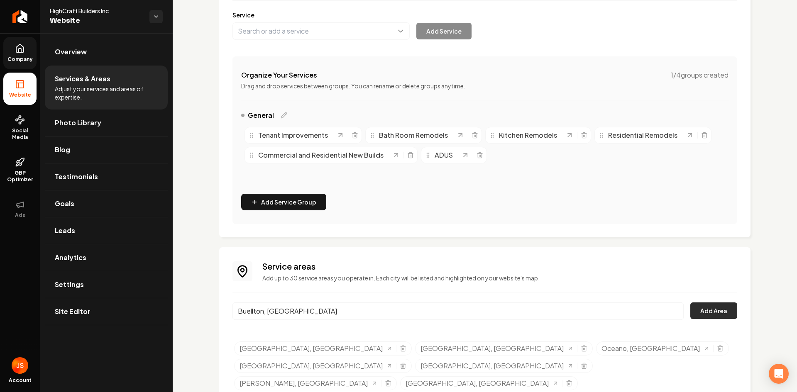
click at [695, 315] on button "Add Area" at bounding box center [714, 311] width 47 height 17
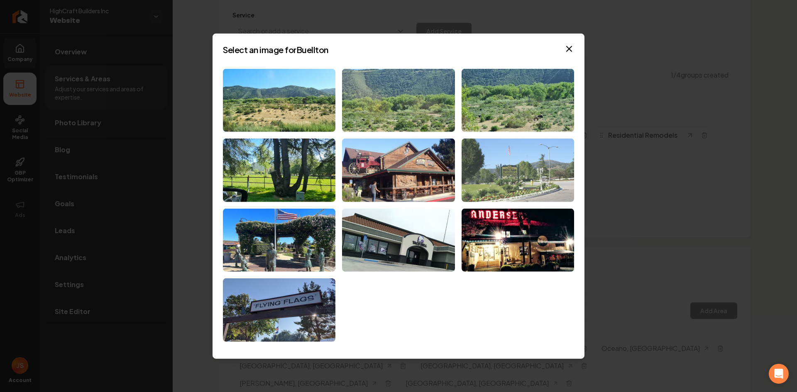
click at [547, 179] on img at bounding box center [518, 171] width 113 height 64
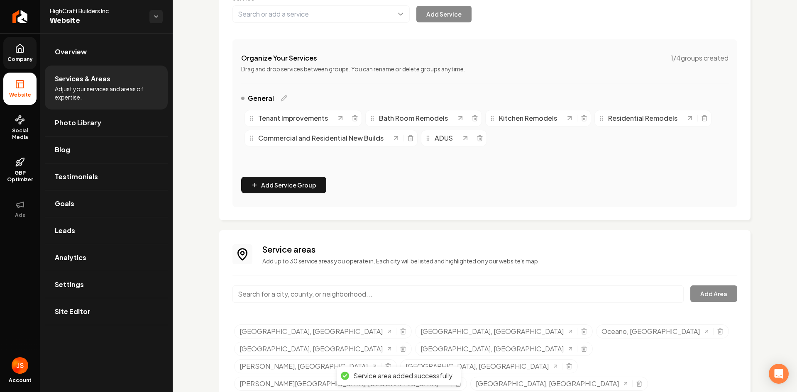
scroll to position [123, 0]
click at [334, 292] on input "Main content area" at bounding box center [458, 293] width 451 height 17
paste input "Shell Beach"
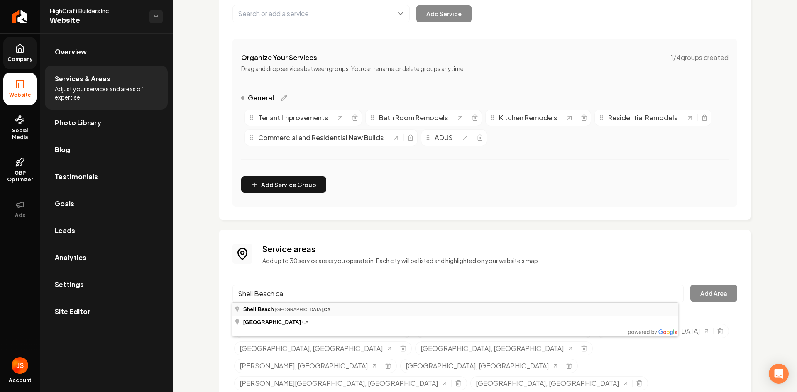
type input "[GEOGRAPHIC_DATA], [GEOGRAPHIC_DATA], [GEOGRAPHIC_DATA]"
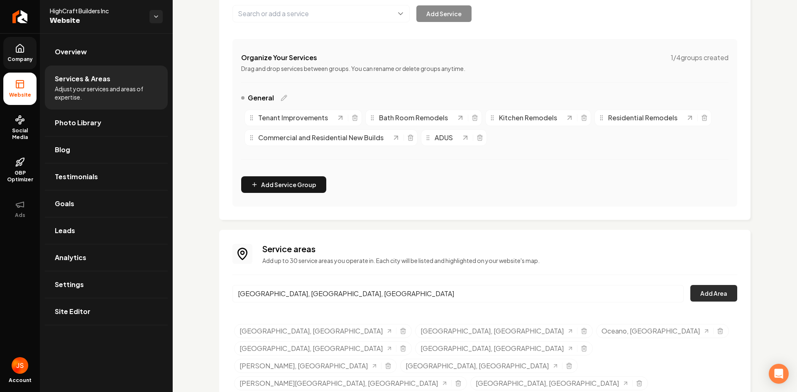
click at [712, 288] on button "Add Area" at bounding box center [714, 293] width 47 height 17
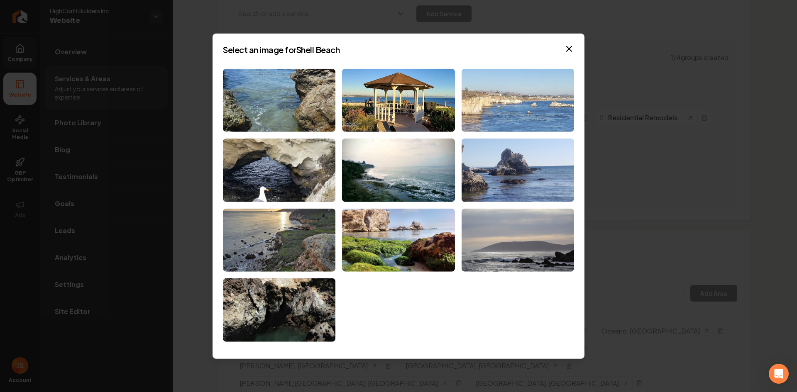
click at [529, 105] on img at bounding box center [518, 101] width 113 height 64
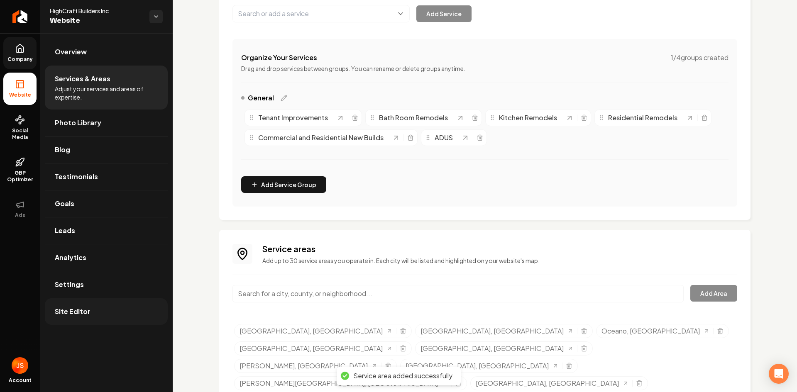
click at [128, 306] on link "Site Editor" at bounding box center [106, 312] width 123 height 27
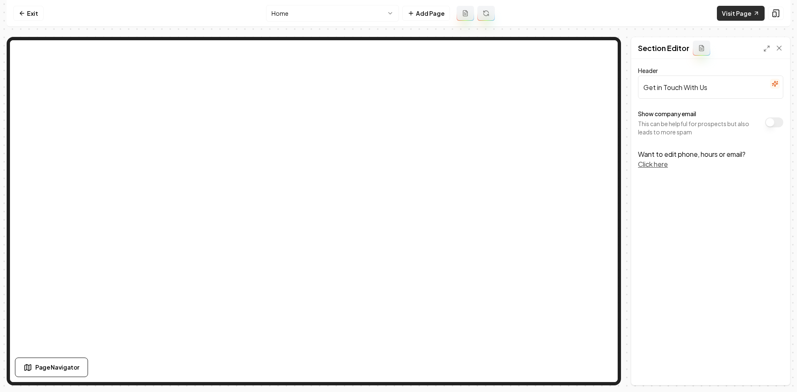
click at [740, 13] on link "Visit Page" at bounding box center [741, 13] width 48 height 15
click at [30, 12] on link "Exit" at bounding box center [28, 13] width 30 height 15
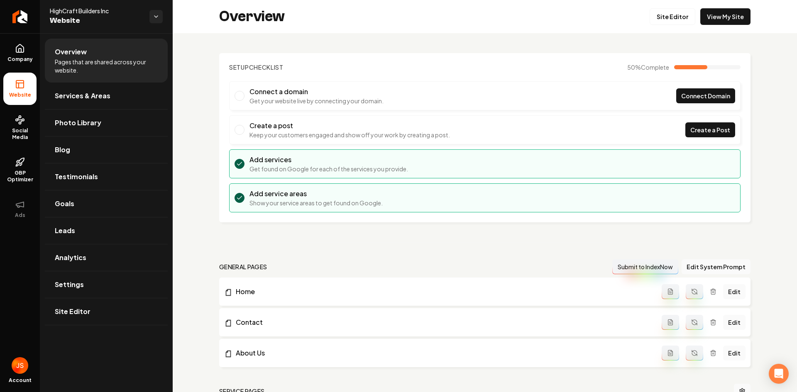
scroll to position [125, 0]
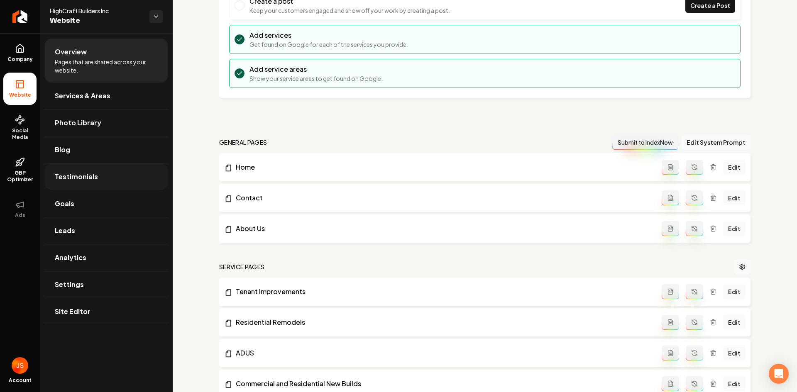
drag, startPoint x: 77, startPoint y: 99, endPoint x: 159, endPoint y: 171, distance: 108.9
click at [77, 98] on span "Services & Areas" at bounding box center [83, 96] width 56 height 10
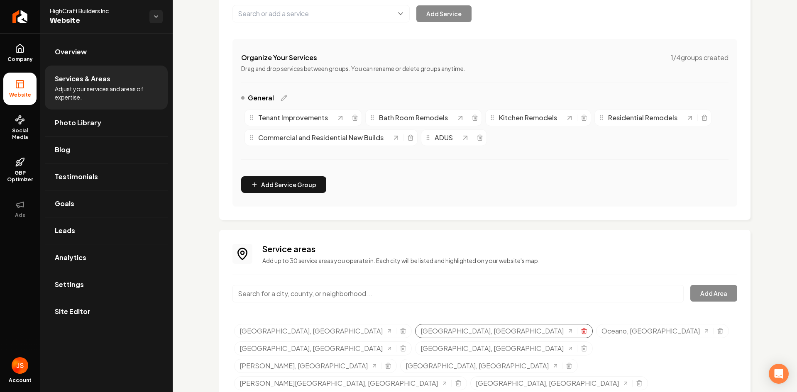
click at [581, 328] on icon "Selected tags" at bounding box center [584, 331] width 7 height 7
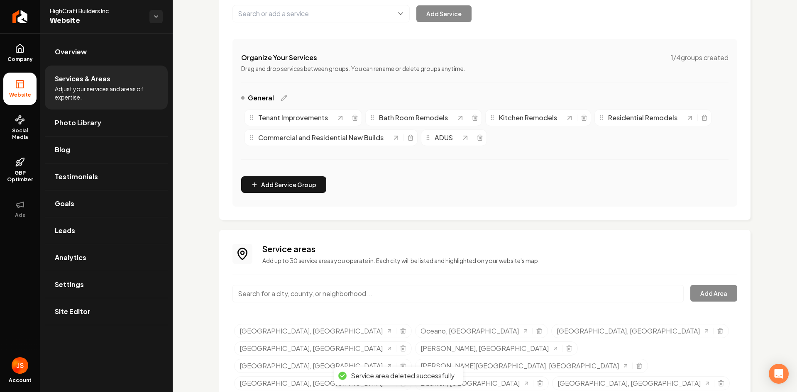
click at [316, 296] on input "Main content area" at bounding box center [458, 293] width 451 height 17
click at [294, 269] on div "Service areas Add up to 30 service areas you operate in. Each city will be list…" at bounding box center [485, 318] width 505 height 151
click at [301, 290] on input "[GEOGRAPHIC_DATA][US_STATE]" at bounding box center [458, 293] width 451 height 17
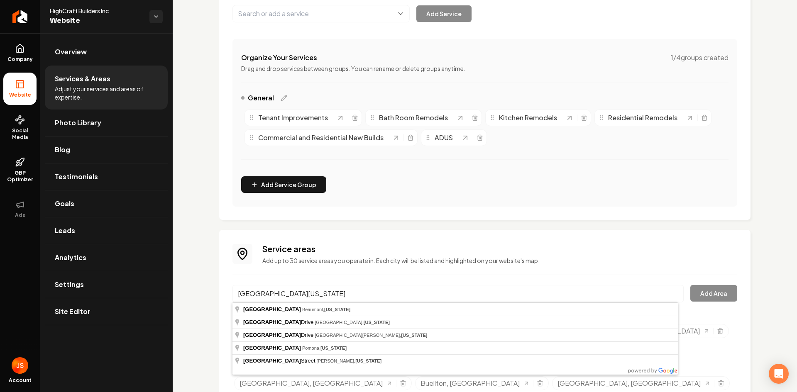
click at [278, 281] on div "Service areas Add up to 30 service areas you operate in. Each city will be list…" at bounding box center [485, 318] width 505 height 151
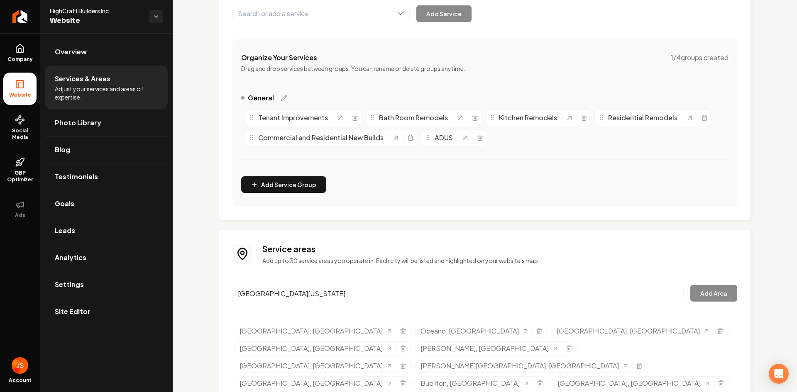
click at [312, 288] on input "[GEOGRAPHIC_DATA][US_STATE]" at bounding box center [458, 293] width 451 height 17
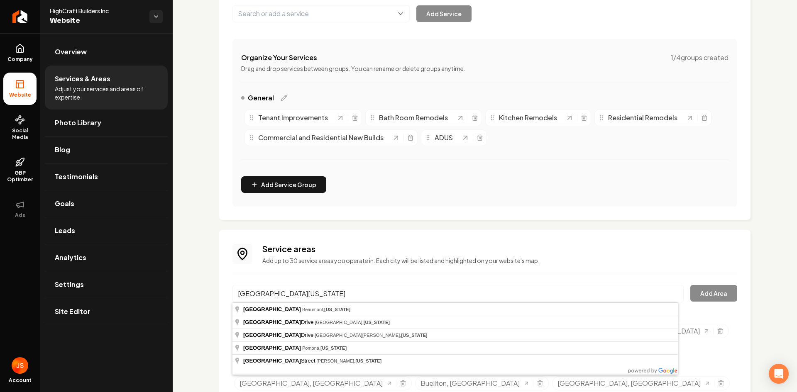
click at [313, 289] on input "[GEOGRAPHIC_DATA][US_STATE]" at bounding box center [458, 293] width 451 height 17
click at [309, 287] on input "[GEOGRAPHIC_DATA][US_STATE]" at bounding box center [458, 293] width 451 height 17
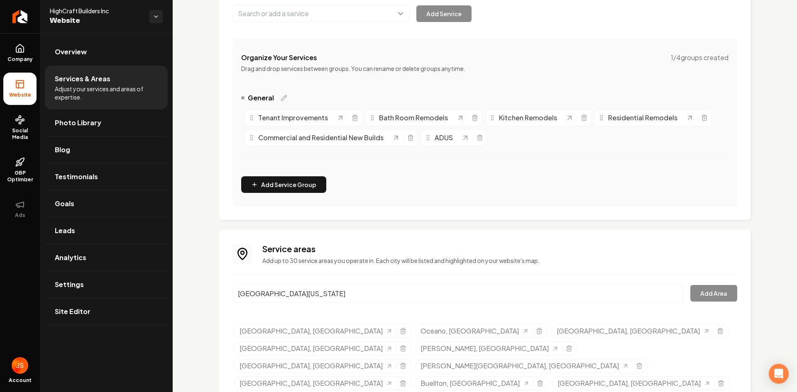
drag, startPoint x: 301, startPoint y: 280, endPoint x: 296, endPoint y: 279, distance: 4.7
click at [300, 279] on div "Service areas Add up to 30 service areas you operate in. Each city will be list…" at bounding box center [485, 318] width 505 height 151
drag, startPoint x: 218, startPoint y: 330, endPoint x: 303, endPoint y: 336, distance: 85.3
click at [303, 336] on div "Services Provided Select from the recommended services or add your own and choo…" at bounding box center [485, 168] width 624 height 517
copy link "[GEOGRAPHIC_DATA], [GEOGRAPHIC_DATA]"
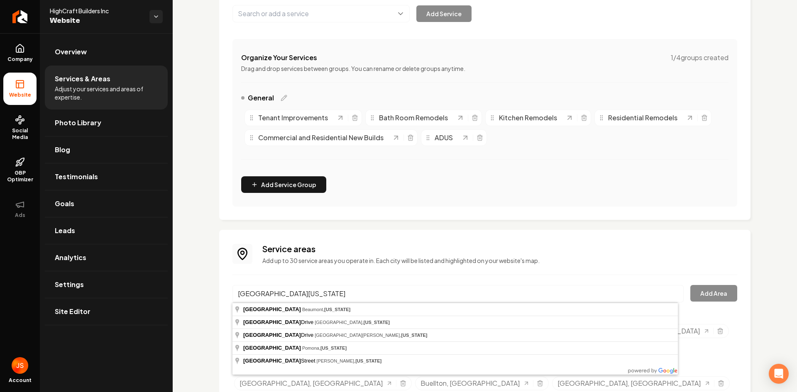
drag, startPoint x: 317, startPoint y: 294, endPoint x: 221, endPoint y: 295, distance: 95.9
click at [222, 295] on div "Service areas Add up to 30 service areas you operate in. Each city will be list…" at bounding box center [484, 318] width 531 height 177
paste input "([GEOGRAPHIC_DATA], [GEOGRAPHIC_DATA], [GEOGRAPHIC_DATA]),"
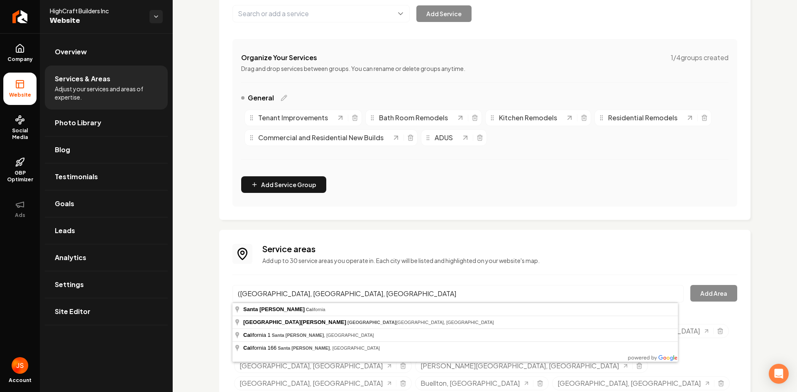
click at [239, 295] on input "([GEOGRAPHIC_DATA], [GEOGRAPHIC_DATA], [GEOGRAPHIC_DATA]" at bounding box center [458, 293] width 451 height 17
drag, startPoint x: 279, startPoint y: 296, endPoint x: 311, endPoint y: 294, distance: 32.5
click at [311, 294] on input "[GEOGRAPHIC_DATA], [GEOGRAPHIC_DATA], [GEOGRAPHIC_DATA]" at bounding box center [458, 293] width 451 height 17
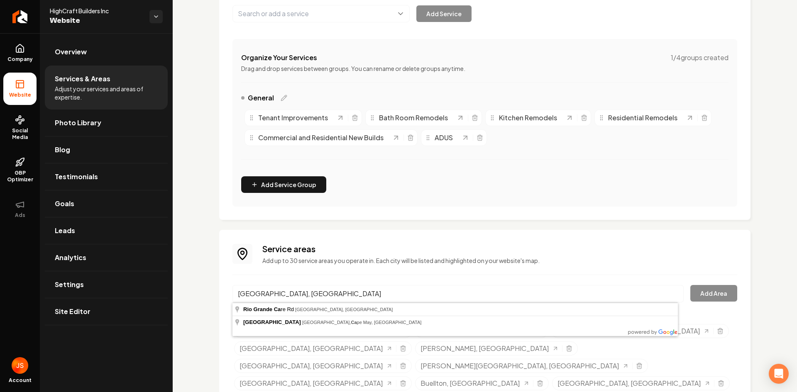
click at [291, 292] on input "[GEOGRAPHIC_DATA], [GEOGRAPHIC_DATA]" at bounding box center [458, 293] width 451 height 17
click at [216, 294] on div "Services Provided Select from the recommended services or add your own and choo…" at bounding box center [485, 168] width 624 height 517
drag, startPoint x: 298, startPoint y: 294, endPoint x: 272, endPoint y: 293, distance: 25.3
click at [272, 293] on input "[GEOGRAPHIC_DATA], [GEOGRAPHIC_DATA]" at bounding box center [458, 293] width 451 height 17
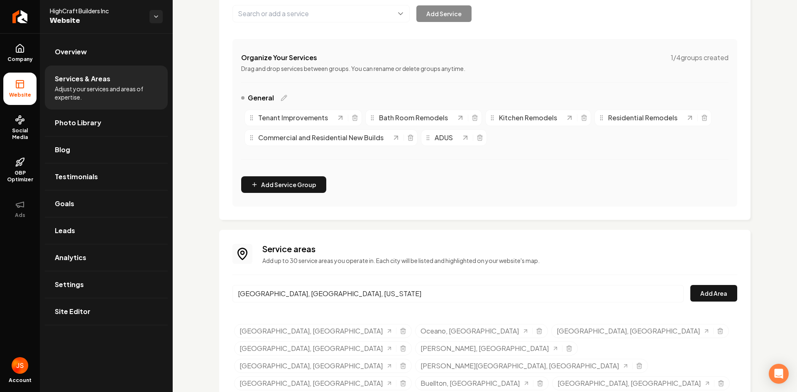
click at [351, 297] on input "[GEOGRAPHIC_DATA], [GEOGRAPHIC_DATA], [US_STATE]" at bounding box center [458, 293] width 451 height 17
drag, startPoint x: 348, startPoint y: 295, endPoint x: 206, endPoint y: 300, distance: 142.5
click at [205, 301] on div "Services Provided Select from the recommended services or add your own and choo…" at bounding box center [485, 168] width 624 height 517
paste input "A"
type input "[GEOGRAPHIC_DATA], [GEOGRAPHIC_DATA], [US_STATE]"
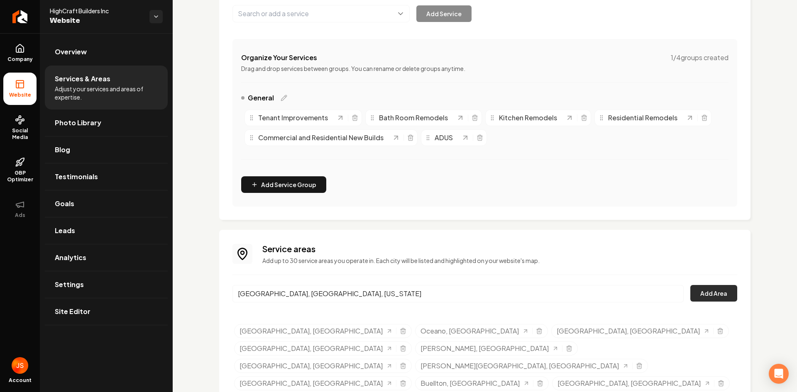
click at [715, 299] on button "Add Area" at bounding box center [714, 293] width 47 height 17
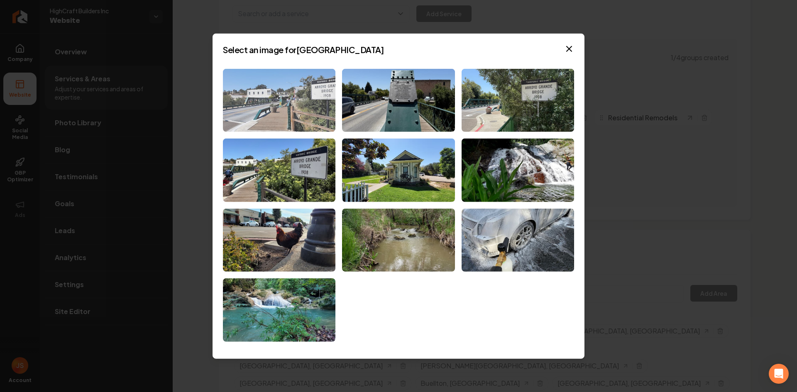
click at [289, 89] on img at bounding box center [279, 101] width 113 height 64
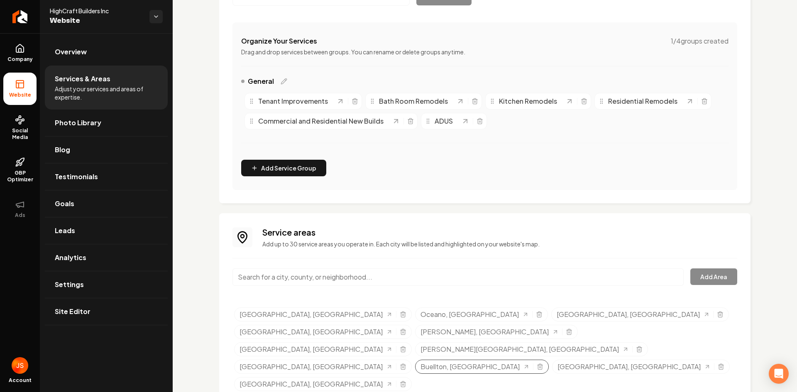
scroll to position [141, 0]
click at [719, 365] on icon "Selected tags" at bounding box center [721, 367] width 4 height 5
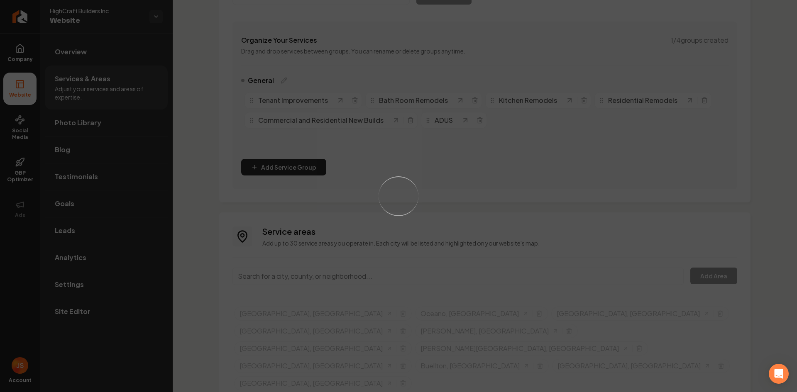
scroll to position [123, 0]
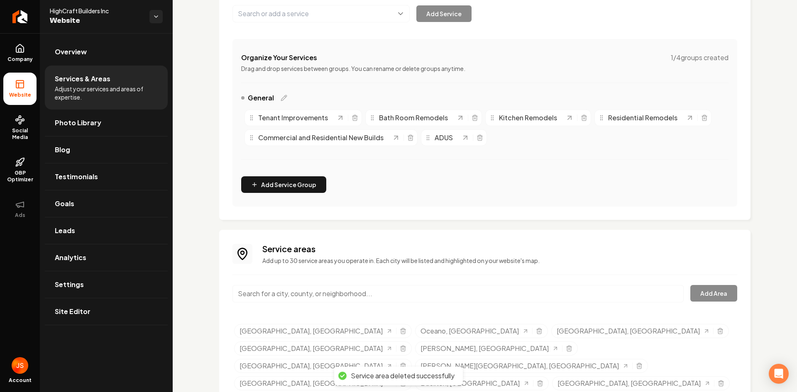
click at [346, 294] on input "Main content area" at bounding box center [458, 293] width 451 height 17
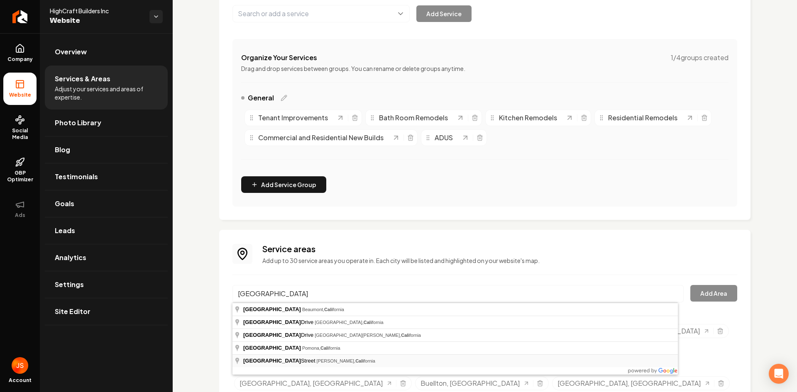
type input "[GEOGRAPHIC_DATA], [GEOGRAPHIC_DATA], [US_STATE]"
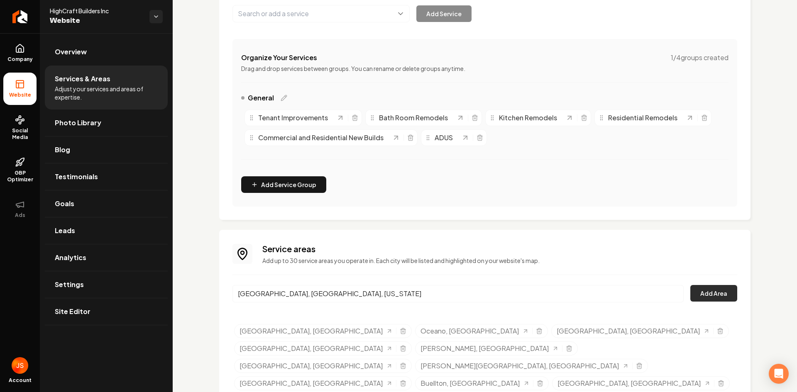
click at [700, 297] on button "Add Area" at bounding box center [714, 293] width 47 height 17
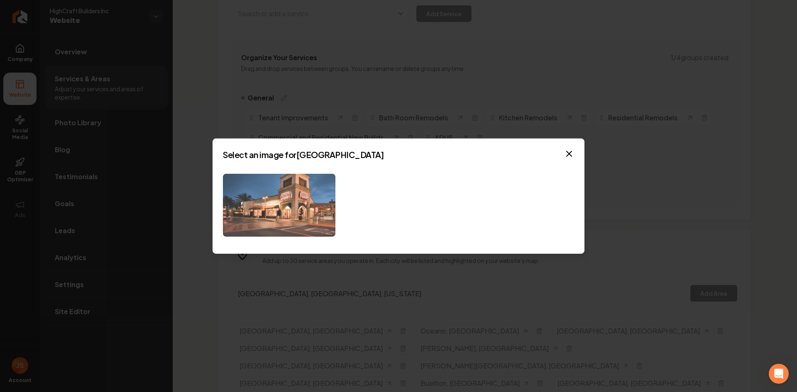
click at [258, 206] on img at bounding box center [279, 206] width 113 height 64
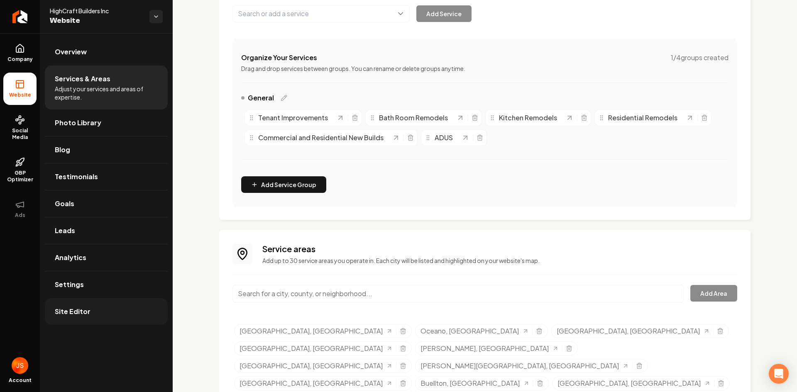
click at [80, 309] on span "Site Editor" at bounding box center [73, 312] width 36 height 10
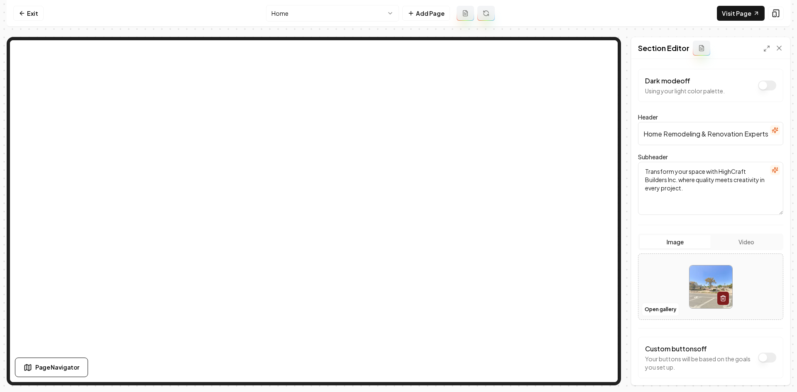
click at [666, 320] on div "Open gallery" at bounding box center [710, 287] width 145 height 66
click at [654, 283] on div at bounding box center [711, 287] width 144 height 57
type input "**********"
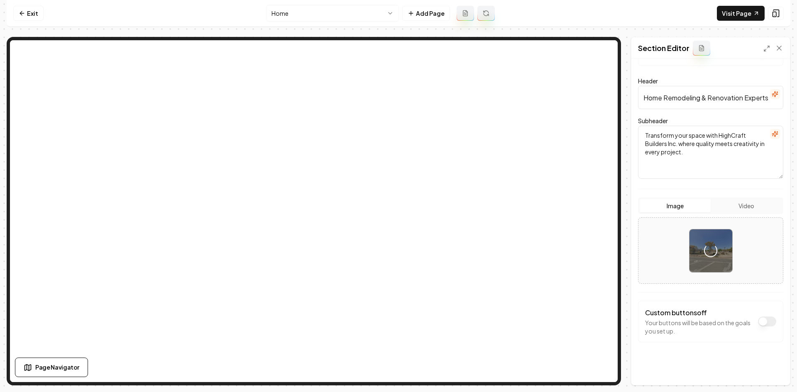
scroll to position [37, 0]
click at [769, 373] on button "Save" at bounding box center [771, 371] width 24 height 15
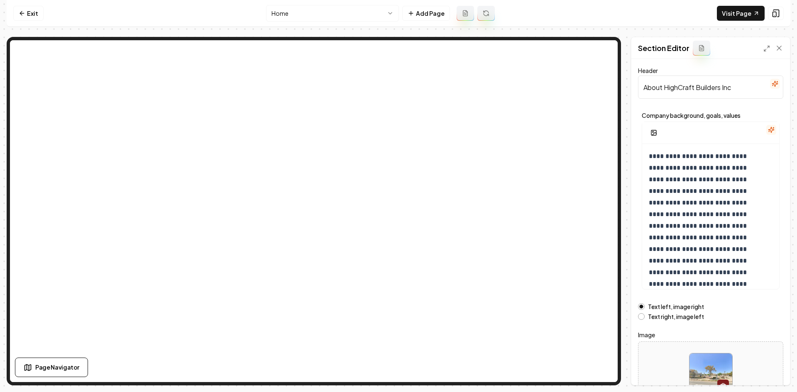
click at [665, 362] on div at bounding box center [711, 375] width 144 height 57
type input "**********"
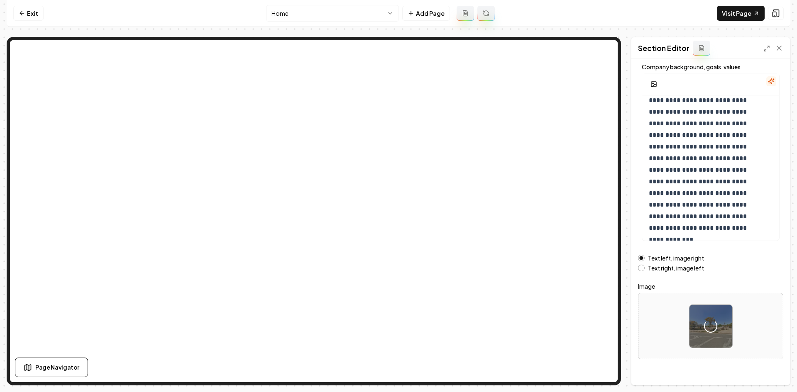
scroll to position [56, 0]
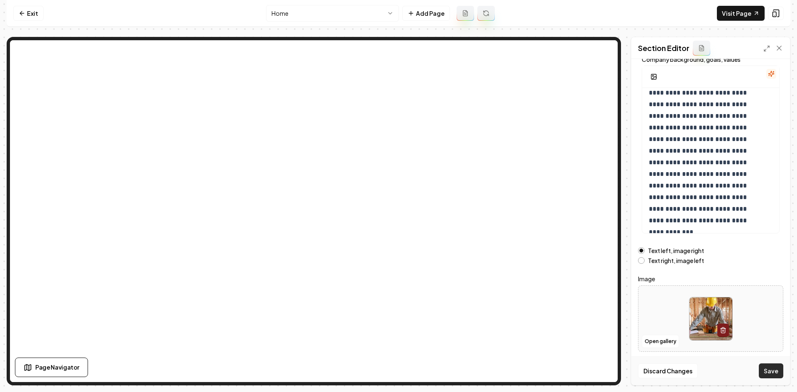
click at [764, 372] on button "Save" at bounding box center [771, 371] width 24 height 15
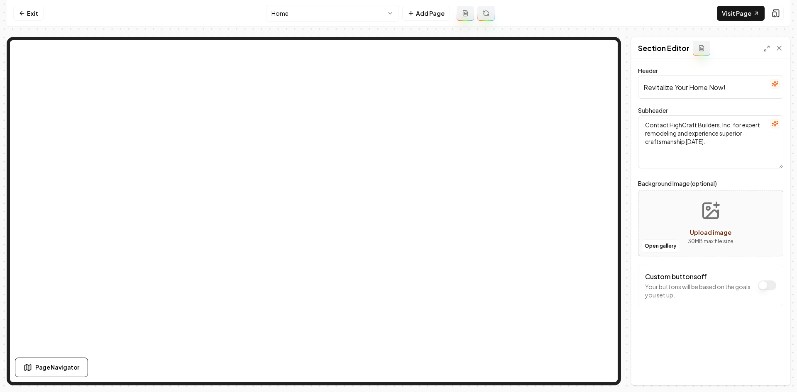
click at [662, 218] on div "Open gallery Upload image 30 MB max file size" at bounding box center [710, 223] width 145 height 66
type input "**********"
click at [775, 371] on button "Save" at bounding box center [771, 371] width 24 height 15
click at [330, 10] on html "Computer Required This feature is only available on a computer. Please switch t…" at bounding box center [398, 196] width 797 height 392
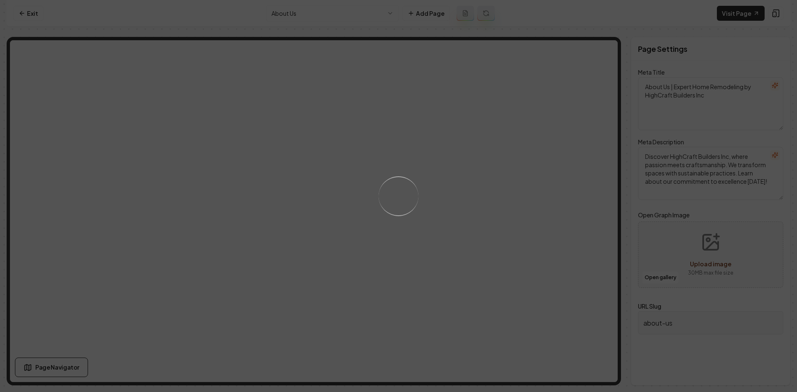
click at [426, 233] on div "Loading..." at bounding box center [398, 196] width 797 height 392
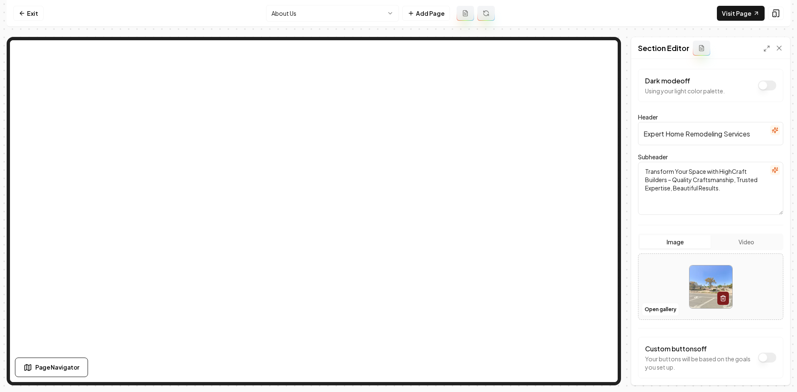
click at [659, 264] on div at bounding box center [711, 287] width 144 height 57
type input "**********"
click at [764, 371] on button "Save" at bounding box center [771, 371] width 24 height 15
click at [343, 9] on html "Computer Required This feature is only available on a computer. Please switch t…" at bounding box center [398, 196] width 797 height 392
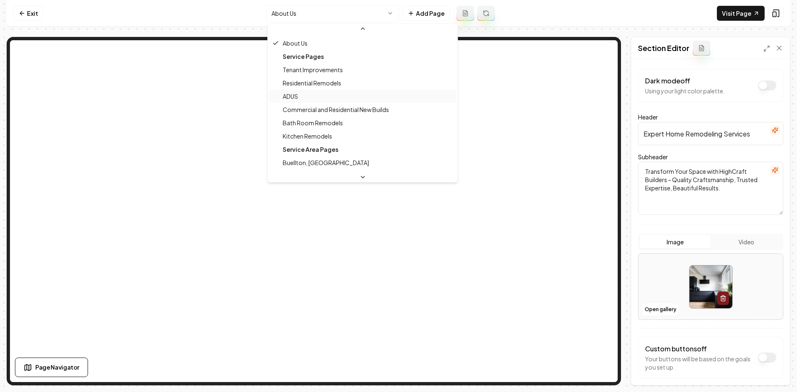
scroll to position [42, 0]
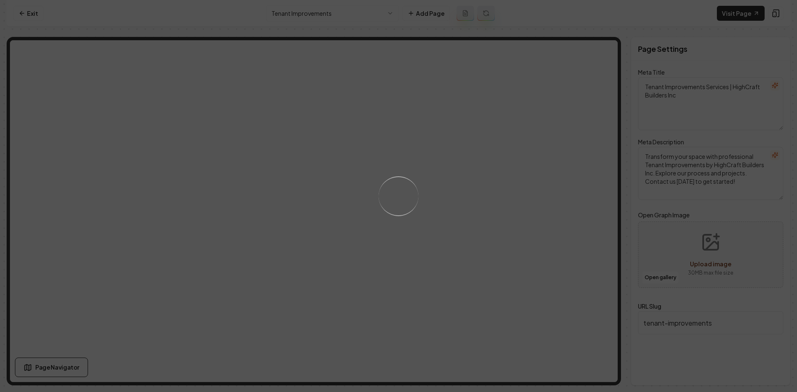
click at [506, 209] on div "Loading..." at bounding box center [398, 196] width 797 height 392
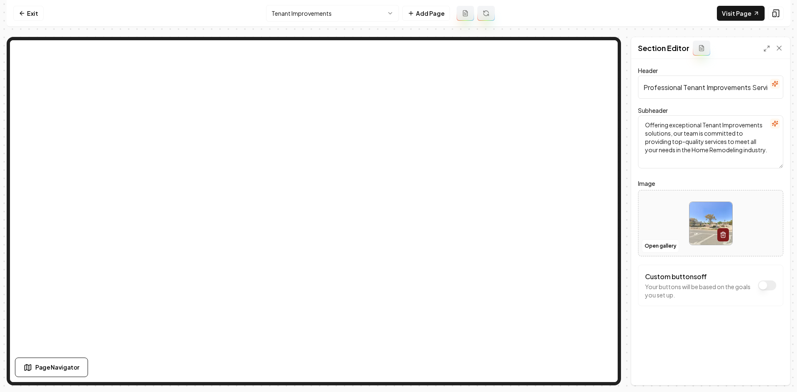
click at [684, 229] on div at bounding box center [711, 223] width 144 height 57
type input "**********"
click at [762, 369] on button "Save" at bounding box center [771, 371] width 24 height 15
click at [328, 4] on nav "Exit Tenant Improvements Add Page Visit Page" at bounding box center [399, 13] width 784 height 27
click at [327, 12] on html "Computer Required This feature is only available on a computer. Please switch t…" at bounding box center [398, 196] width 797 height 392
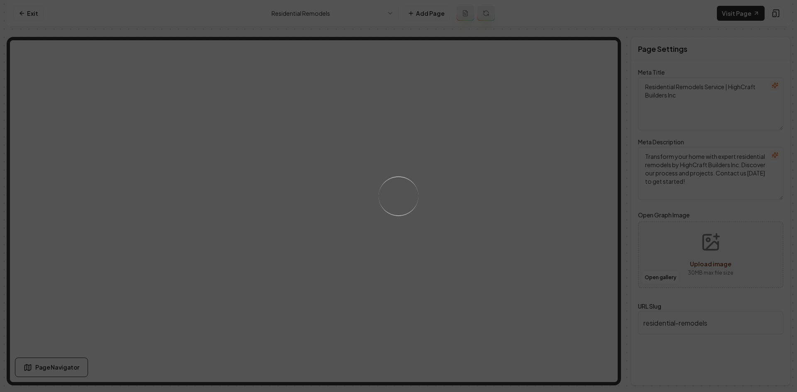
click at [475, 255] on div "Loading..." at bounding box center [398, 196] width 797 height 392
click at [454, 247] on div "Loading..." at bounding box center [398, 196] width 797 height 392
click at [470, 228] on div "Loading..." at bounding box center [398, 196] width 797 height 392
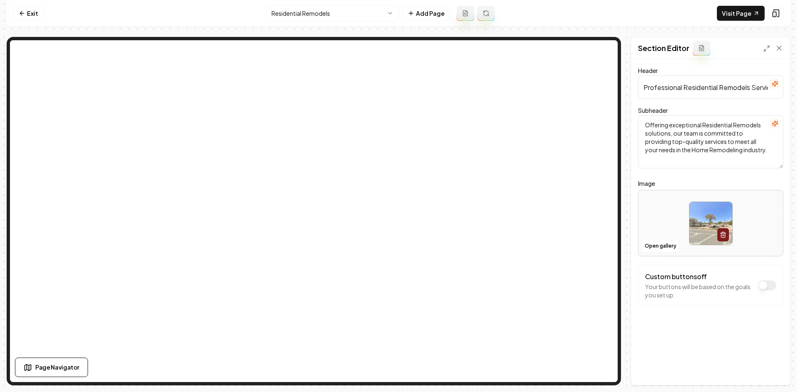
click at [669, 222] on div at bounding box center [711, 223] width 144 height 57
type input "**********"
click at [777, 366] on button "Save" at bounding box center [771, 371] width 24 height 15
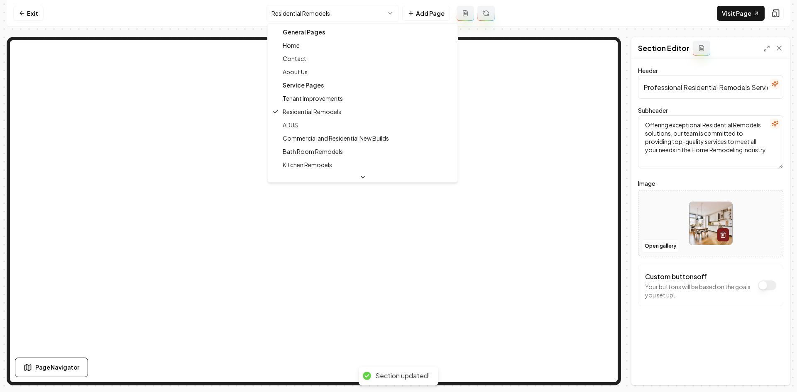
click at [344, 18] on html "Computer Required This feature is only available on a computer. Please switch t…" at bounding box center [398, 196] width 797 height 392
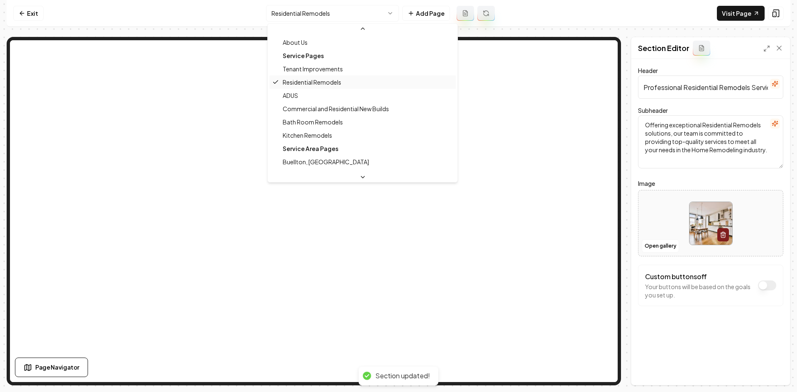
scroll to position [42, 0]
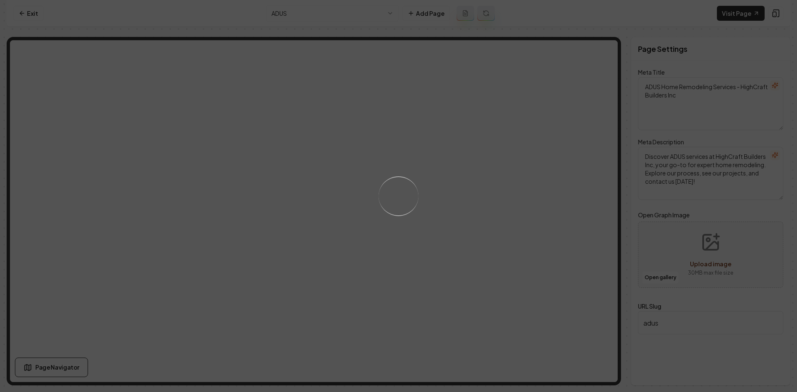
click at [465, 191] on div "Loading..." at bounding box center [398, 196] width 797 height 392
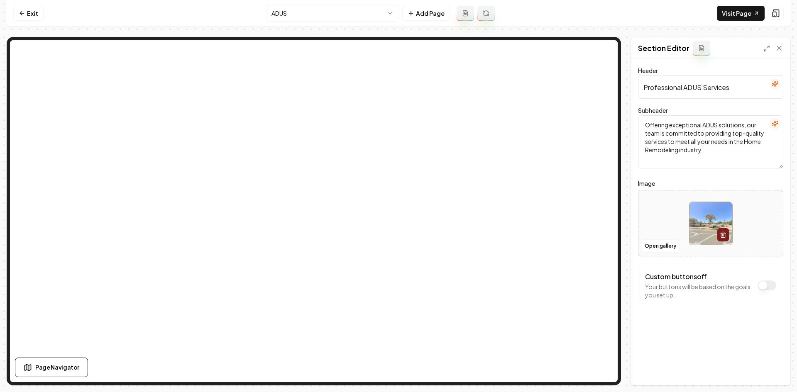
click at [639, 205] on div "Open gallery" at bounding box center [710, 223] width 145 height 66
type input "**********"
click at [767, 375] on button "Save" at bounding box center [771, 371] width 24 height 15
click at [280, 9] on html "Computer Required This feature is only available on a computer. Please switch t…" at bounding box center [398, 196] width 797 height 392
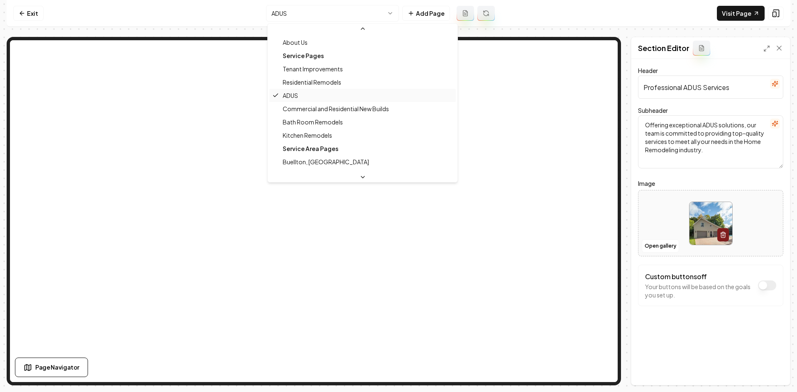
scroll to position [42, 0]
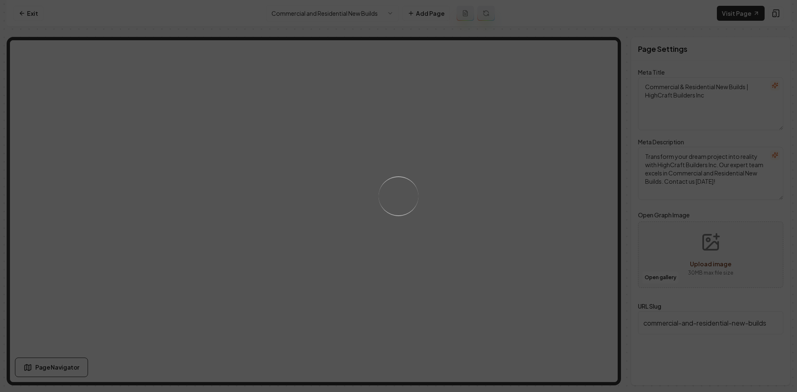
click at [437, 181] on div "Loading..." at bounding box center [398, 196] width 797 height 392
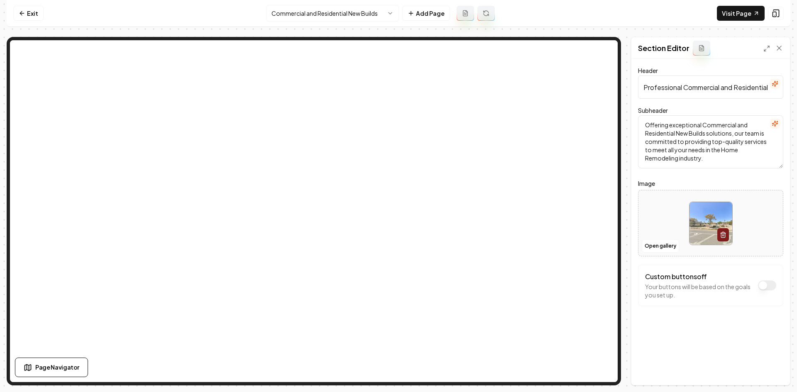
click at [666, 219] on div at bounding box center [711, 223] width 144 height 57
type input "**********"
click at [767, 375] on button "Save" at bounding box center [771, 371] width 24 height 15
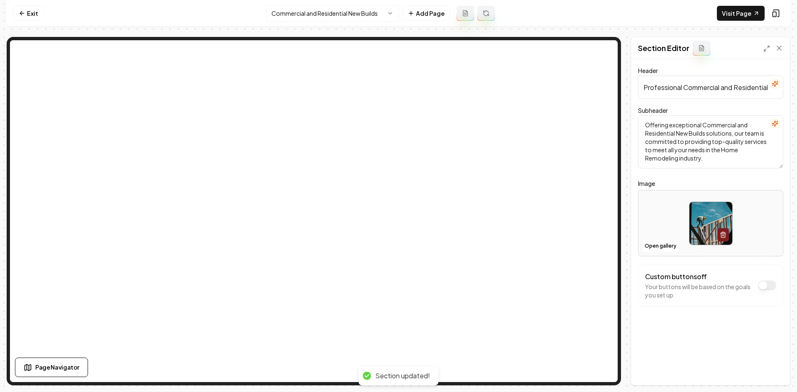
click at [335, 12] on html "Computer Required This feature is only available on a computer. Please switch t…" at bounding box center [398, 196] width 797 height 392
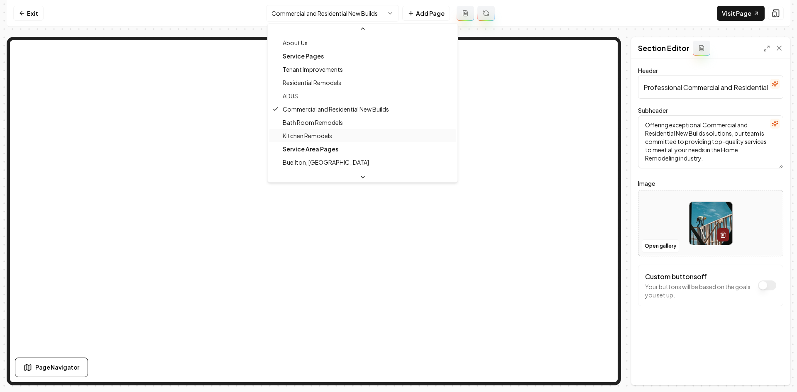
scroll to position [42, 0]
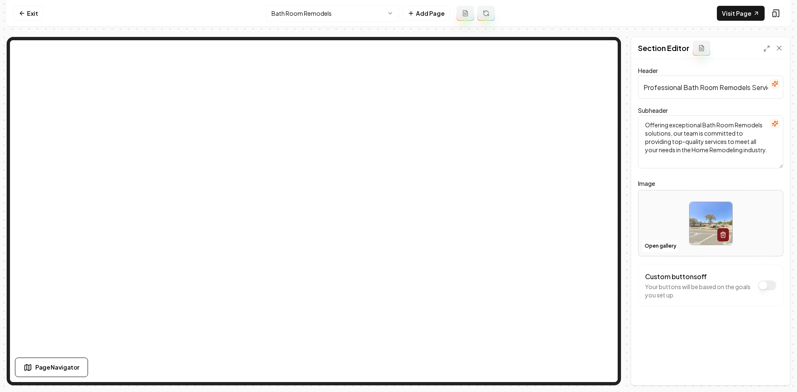
click at [685, 224] on div at bounding box center [711, 223] width 144 height 57
type input "**********"
click at [761, 367] on button "Save" at bounding box center [771, 371] width 24 height 15
click at [340, 10] on html "Computer Required This feature is only available on a computer. Please switch t…" at bounding box center [398, 196] width 797 height 392
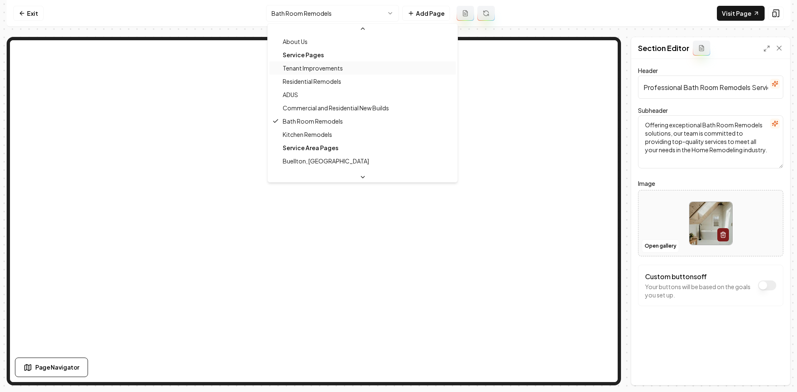
scroll to position [42, 0]
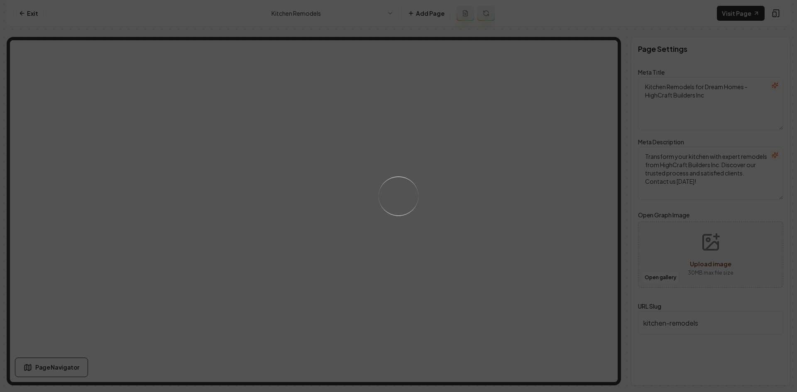
click at [509, 257] on div "Loading..." at bounding box center [398, 196] width 797 height 392
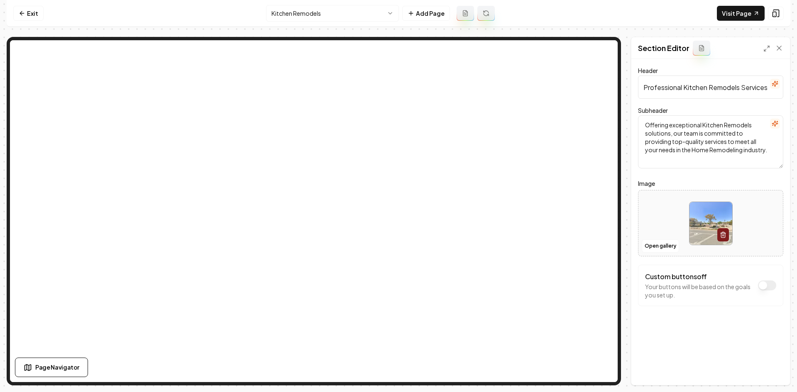
click at [659, 226] on div at bounding box center [711, 223] width 144 height 57
type input "**********"
click at [771, 370] on button "Save" at bounding box center [771, 371] width 24 height 15
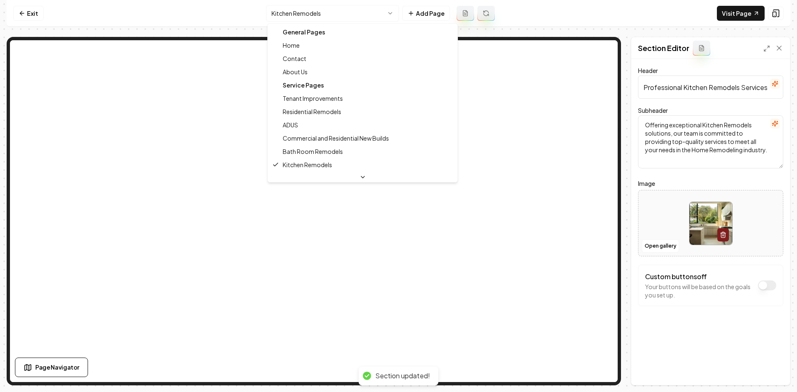
click at [323, 13] on html "Computer Required This feature is only available on a computer. Please switch t…" at bounding box center [398, 196] width 797 height 392
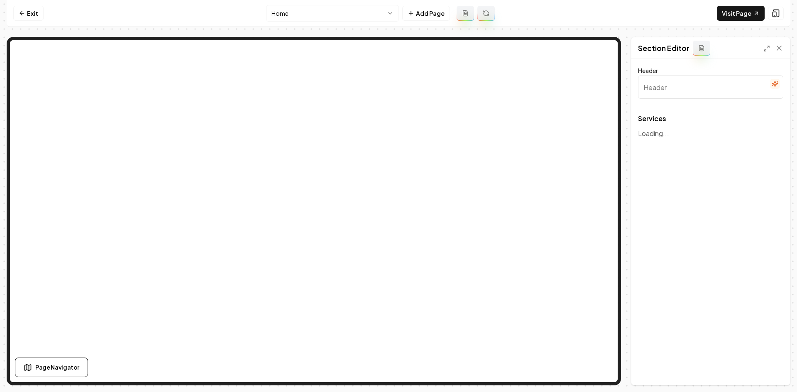
type input "Our Home Remodeling Expertise"
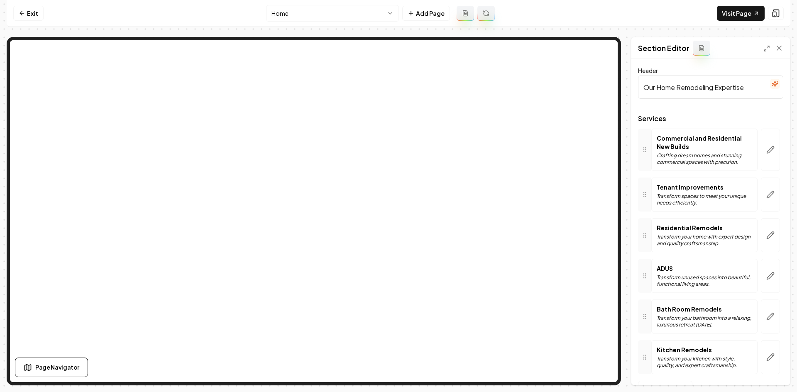
click at [748, 158] on div "Commercial and Residential New Builds Crafting dream homes and stunning commerc…" at bounding box center [704, 150] width 106 height 42
click at [758, 152] on div at bounding box center [771, 150] width 26 height 42
click at [766, 148] on icon "button" at bounding box center [770, 150] width 8 height 8
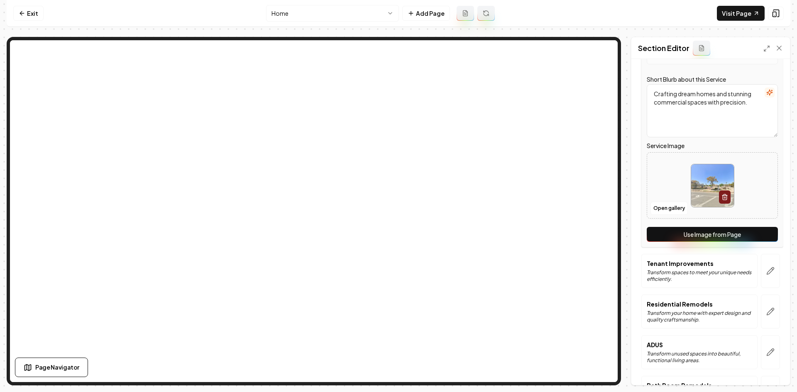
scroll to position [125, 0]
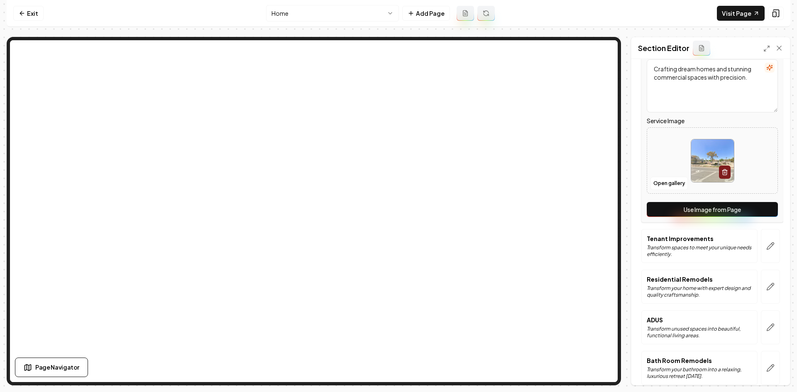
click at [725, 198] on div "Service Name Commercial and Residential New Builds Short Blurb about this Servi…" at bounding box center [713, 113] width 142 height 218
click at [730, 208] on button "Use Image from Page" at bounding box center [712, 209] width 131 height 15
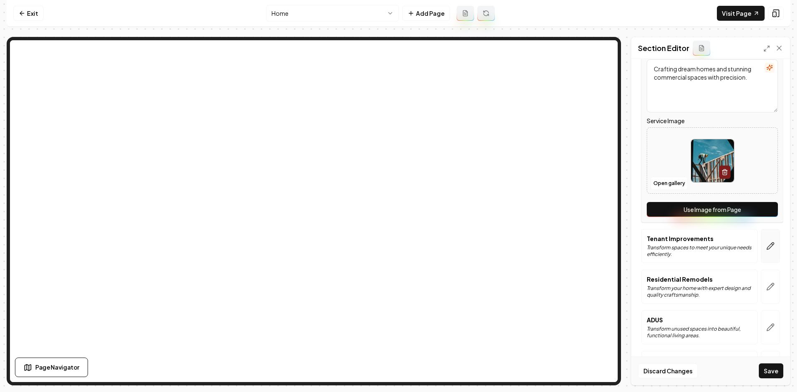
click at [766, 243] on icon "button" at bounding box center [770, 246] width 8 height 8
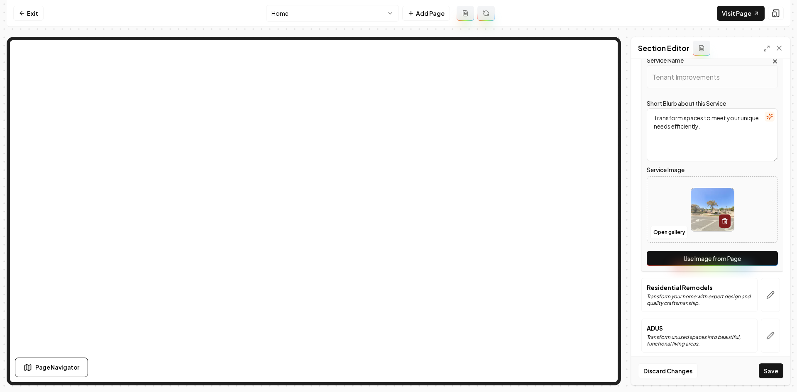
click at [759, 257] on button "Use Image from Page" at bounding box center [712, 258] width 131 height 15
click at [764, 304] on button "button" at bounding box center [770, 295] width 19 height 34
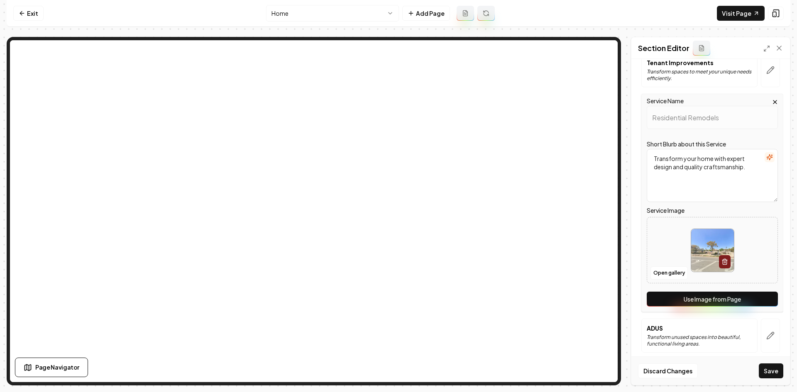
click at [753, 300] on button "Use Image from Page" at bounding box center [712, 299] width 131 height 15
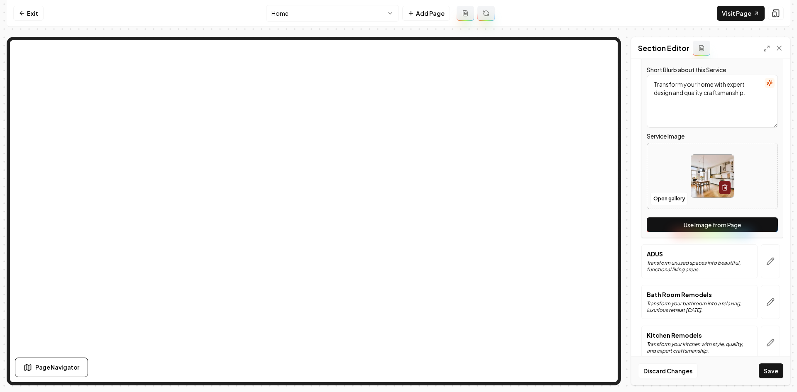
scroll to position [212, 0]
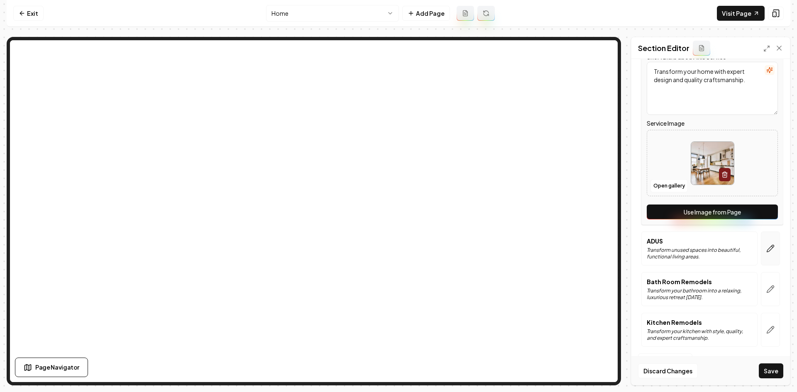
click at [761, 247] on button "button" at bounding box center [770, 249] width 19 height 34
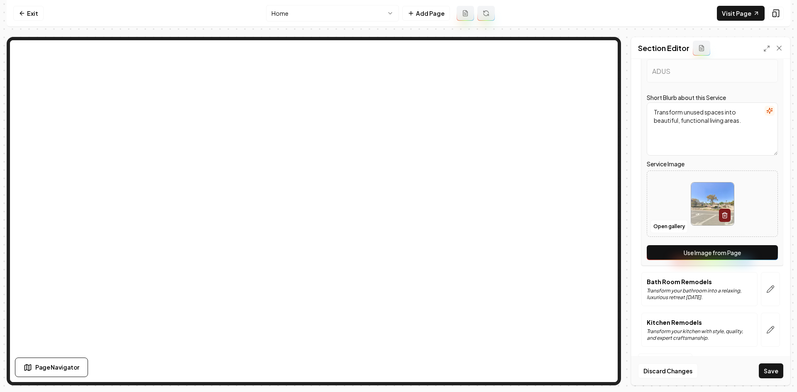
click at [757, 255] on button "Use Image from Page" at bounding box center [712, 252] width 131 height 15
click at [767, 291] on icon "button" at bounding box center [770, 289] width 8 height 8
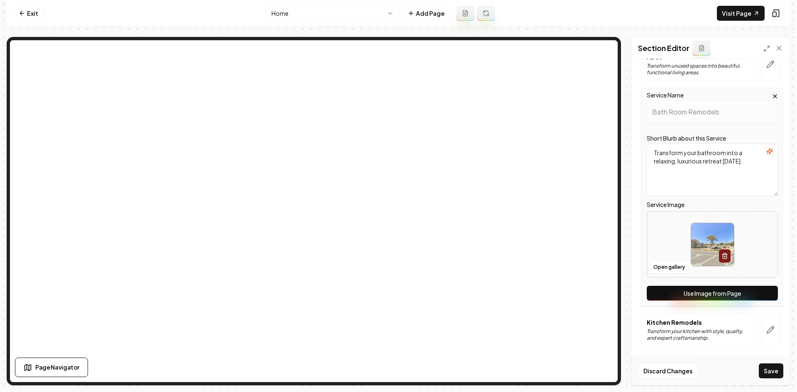
click at [762, 297] on button "Use Image from Page" at bounding box center [712, 293] width 131 height 15
click at [763, 324] on button "button" at bounding box center [770, 330] width 19 height 34
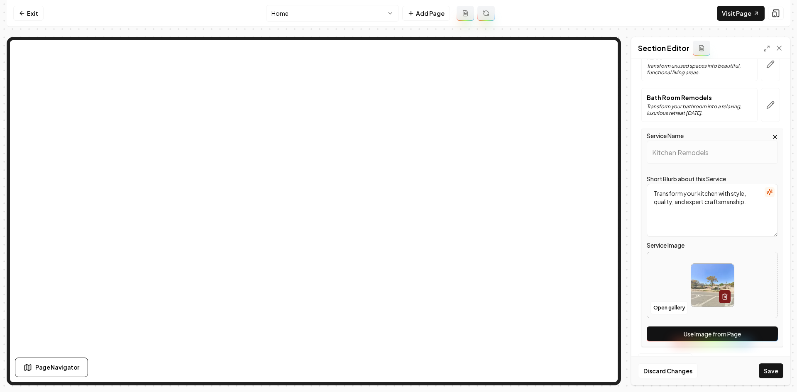
click at [758, 334] on button "Use Image from Page" at bounding box center [712, 334] width 131 height 15
click at [767, 373] on button "Save" at bounding box center [771, 371] width 24 height 15
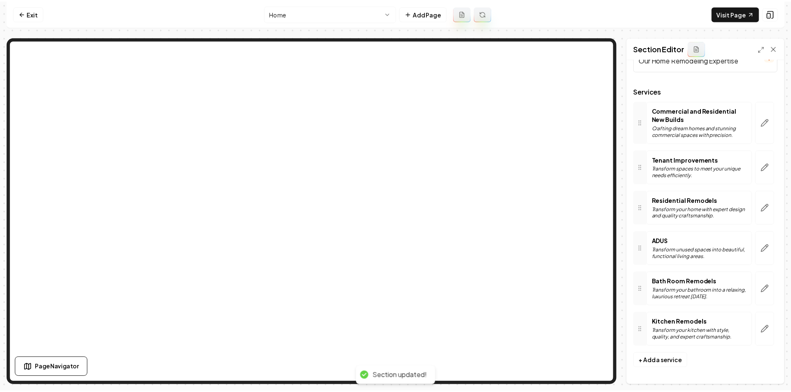
scroll to position [27, 0]
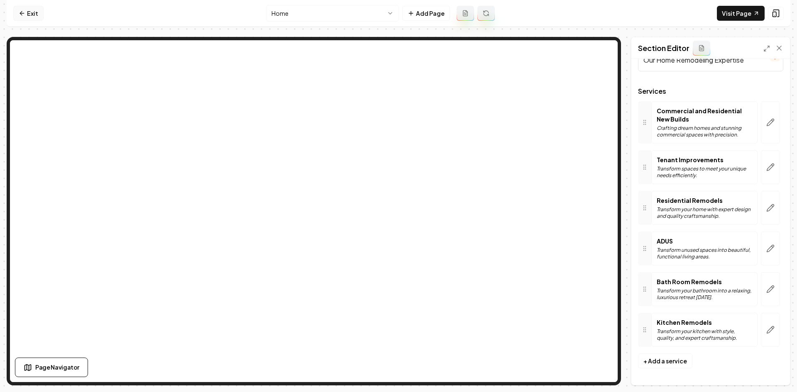
click at [23, 18] on link "Exit" at bounding box center [28, 13] width 30 height 15
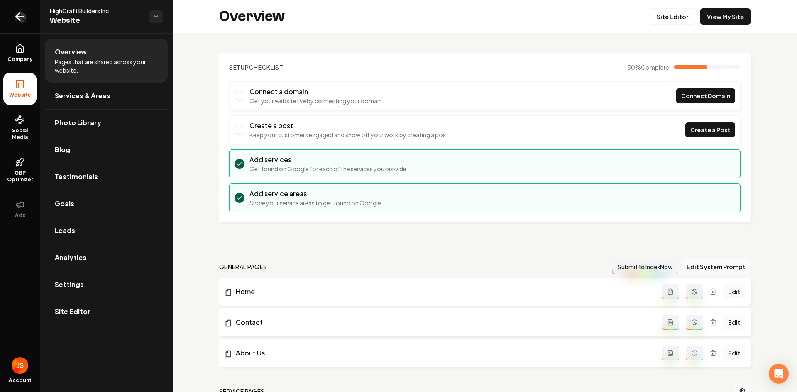
click at [25, 15] on icon "Return to dashboard" at bounding box center [19, 16] width 13 height 13
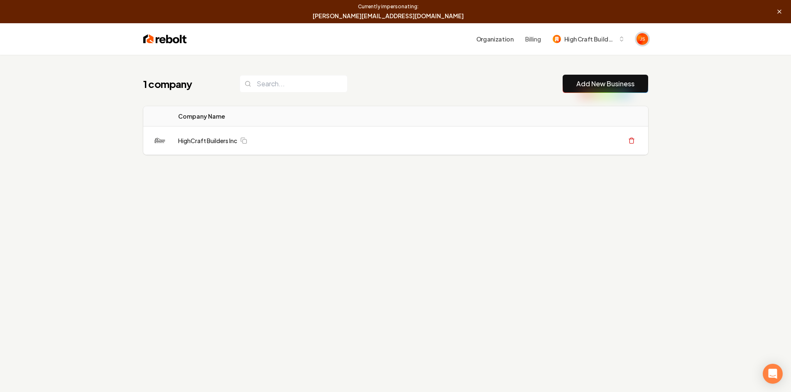
click at [644, 35] on img "Open user button" at bounding box center [643, 39] width 12 height 12
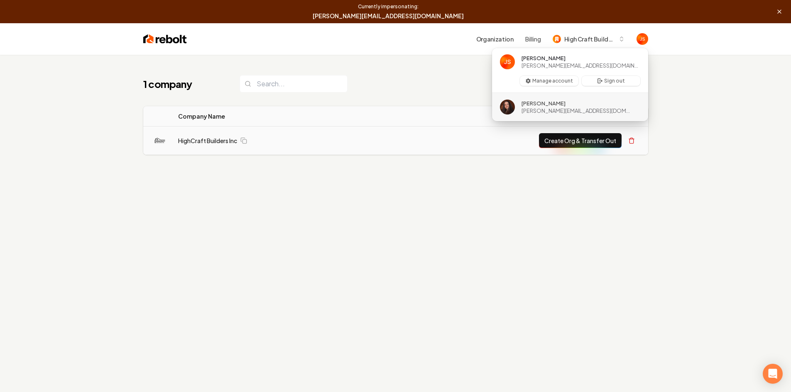
drag, startPoint x: 588, startPoint y: 110, endPoint x: 477, endPoint y: 135, distance: 113.0
click at [588, 111] on button "[PERSON_NAME] [PERSON_NAME][EMAIL_ADDRESS][DOMAIN_NAME]" at bounding box center [570, 107] width 157 height 28
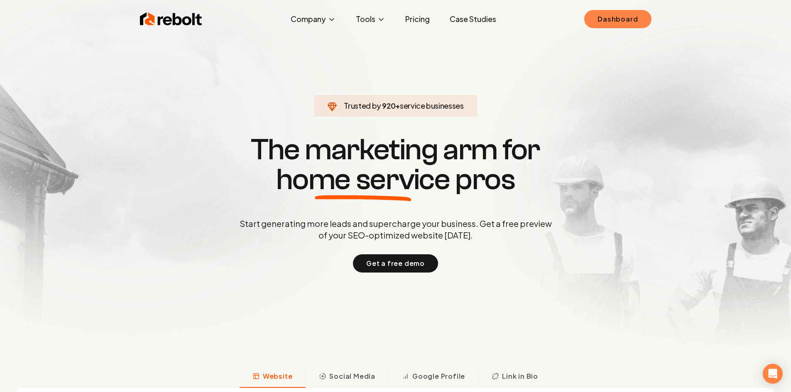
click at [636, 27] on link "Dashboard" at bounding box center [617, 19] width 67 height 18
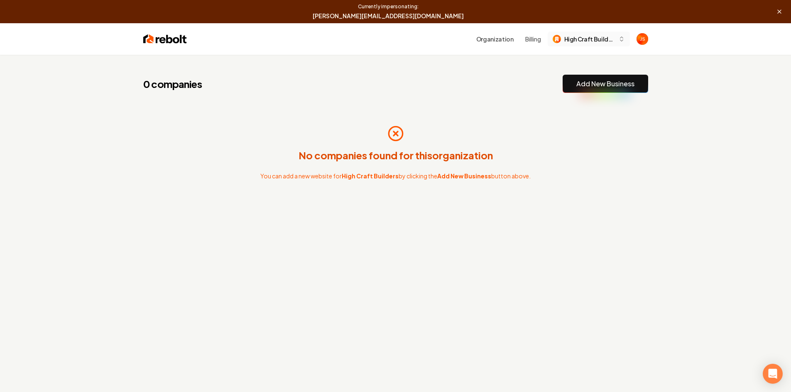
drag, startPoint x: 596, startPoint y: 33, endPoint x: 614, endPoint y: 32, distance: 17.5
click at [597, 32] on button "High Craft Builders" at bounding box center [589, 39] width 82 height 15
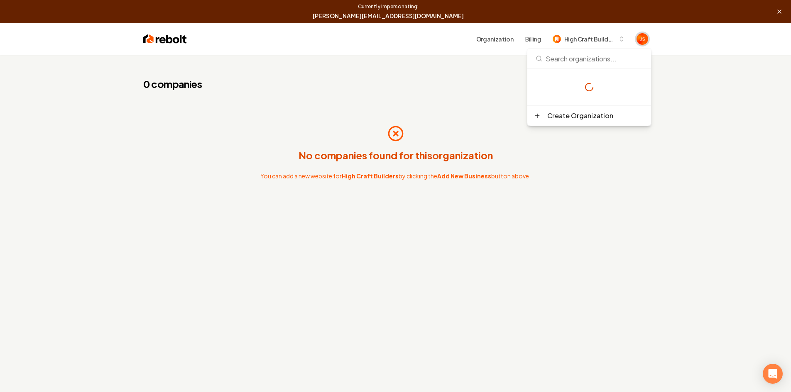
click at [637, 35] on span "Open user button" at bounding box center [643, 39] width 12 height 12
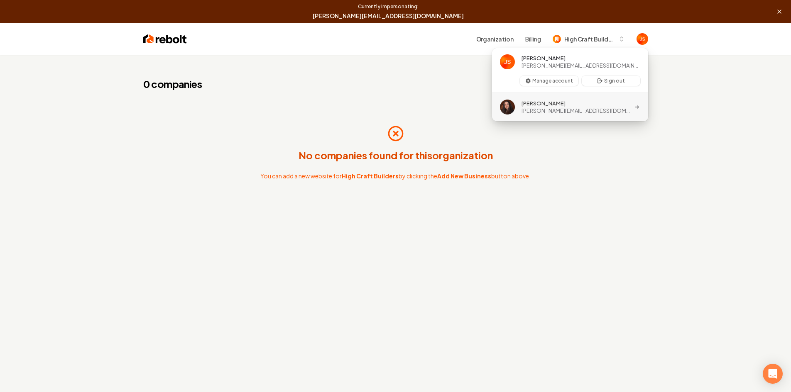
click at [563, 106] on span "[PERSON_NAME]" at bounding box center [544, 103] width 44 height 7
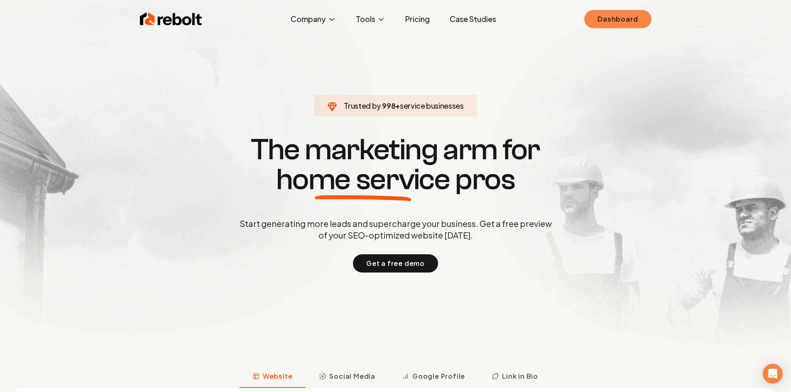
click at [634, 20] on link "Dashboard" at bounding box center [617, 19] width 67 height 18
